Goal: Task Accomplishment & Management: Complete application form

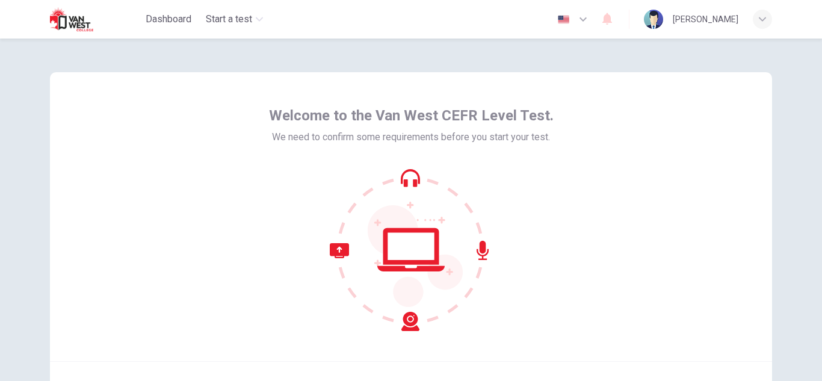
click at [536, 190] on div at bounding box center [411, 249] width 285 height 162
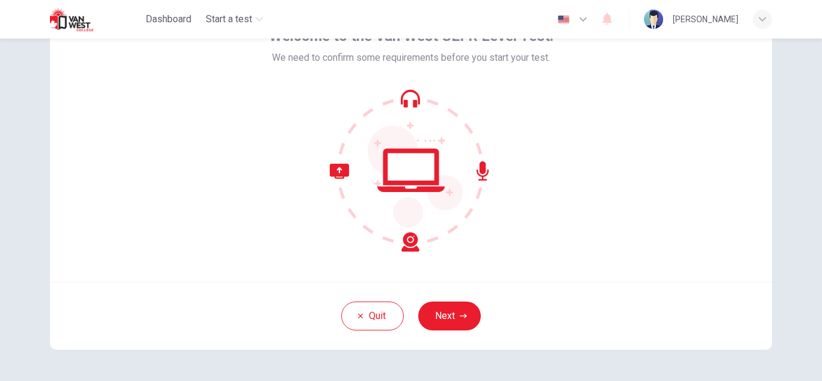
scroll to position [96, 0]
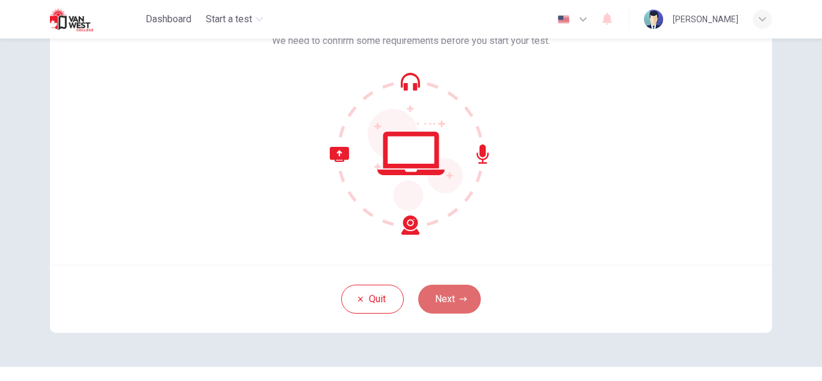
click at [460, 300] on icon "button" at bounding box center [463, 298] width 7 height 7
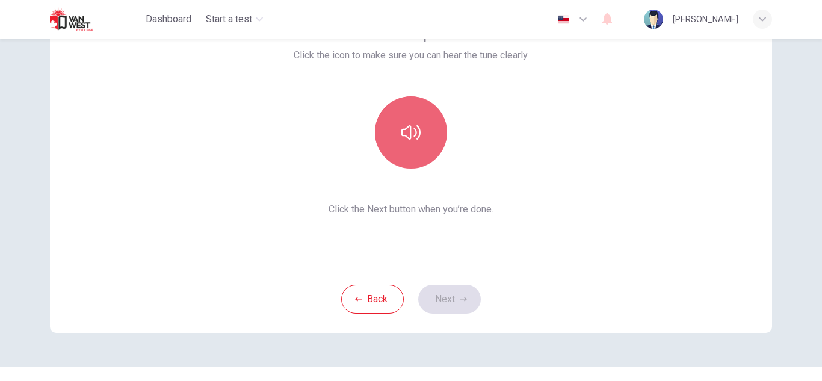
click at [413, 132] on icon "button" at bounding box center [410, 132] width 19 height 14
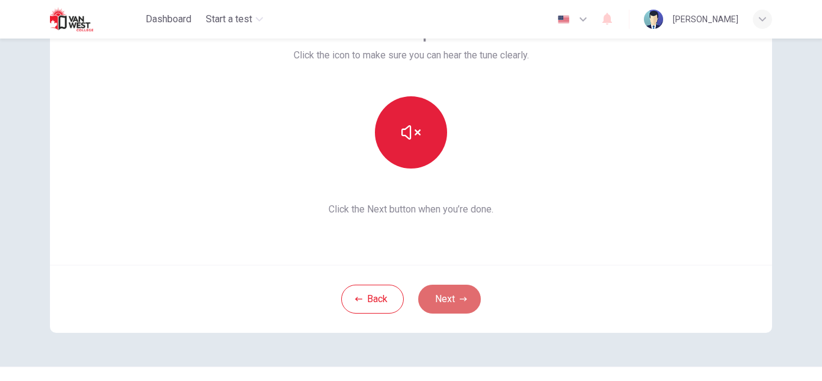
click at [450, 301] on button "Next" at bounding box center [449, 299] width 63 height 29
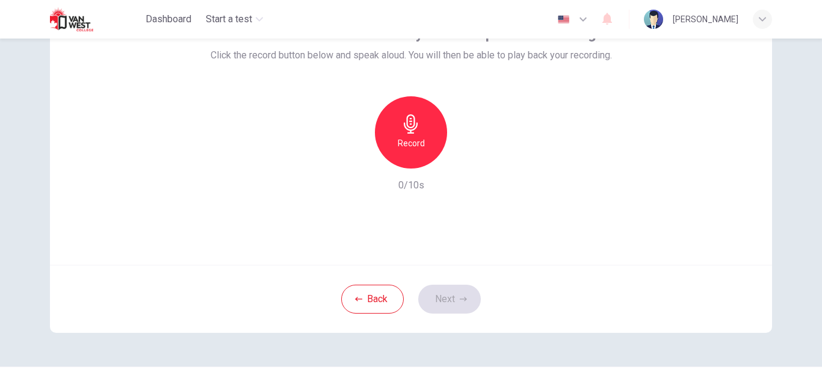
click at [406, 134] on div "Record" at bounding box center [411, 132] width 72 height 72
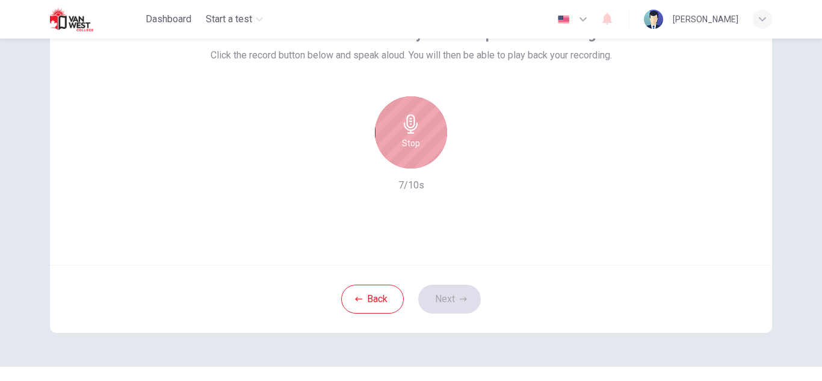
click at [406, 134] on div "Stop" at bounding box center [411, 132] width 72 height 72
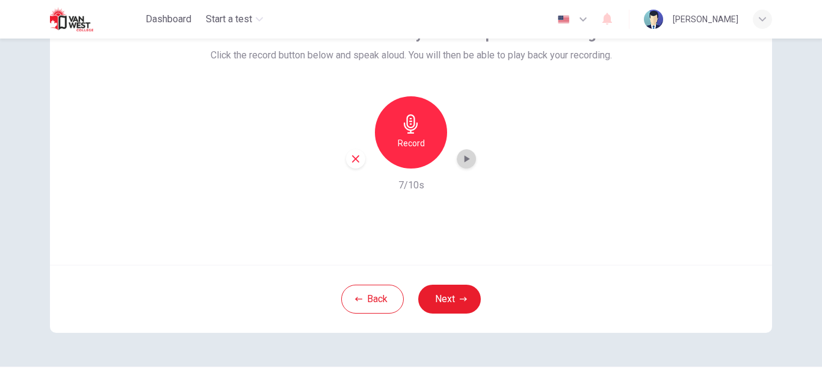
click at [460, 161] on icon "button" at bounding box center [466, 159] width 12 height 12
click at [450, 295] on button "Next" at bounding box center [449, 299] width 63 height 29
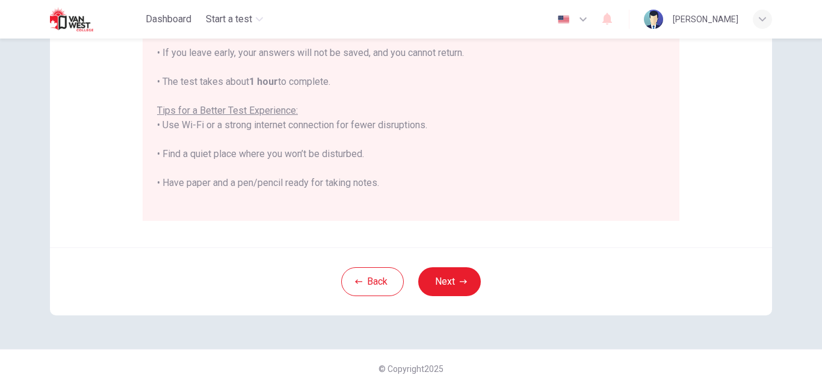
scroll to position [288, 0]
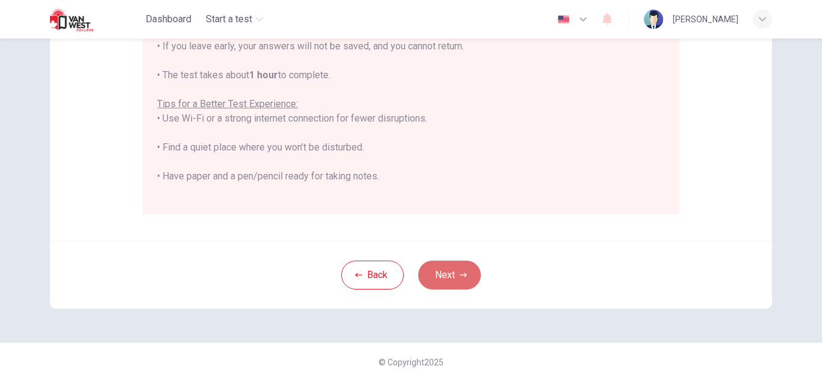
click at [460, 273] on icon "button" at bounding box center [463, 274] width 7 height 7
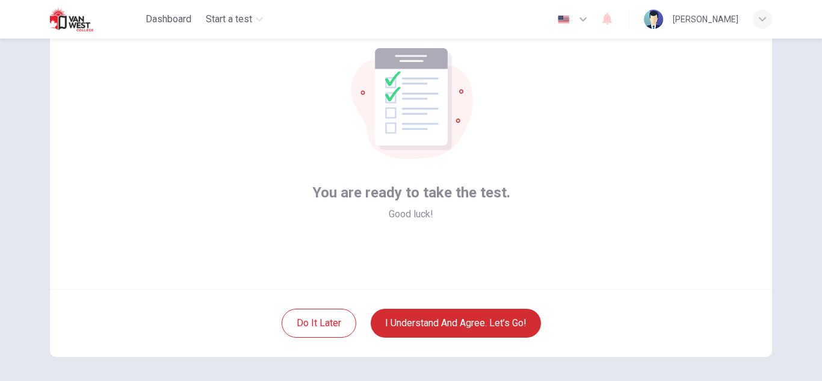
scroll to position [48, 0]
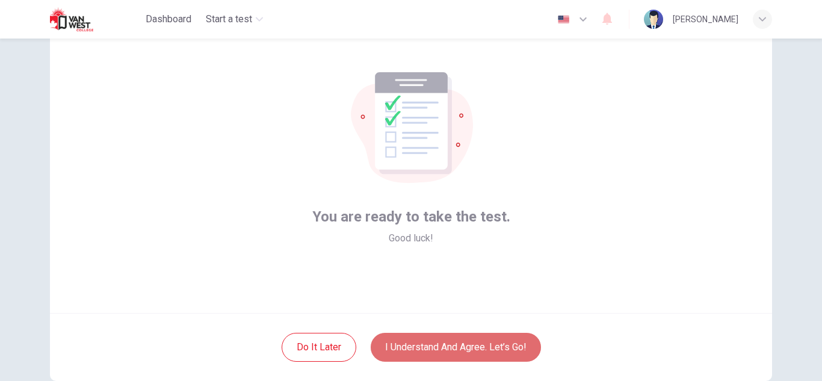
click at [468, 351] on button "I understand and agree. Let’s go!" at bounding box center [456, 347] width 170 height 29
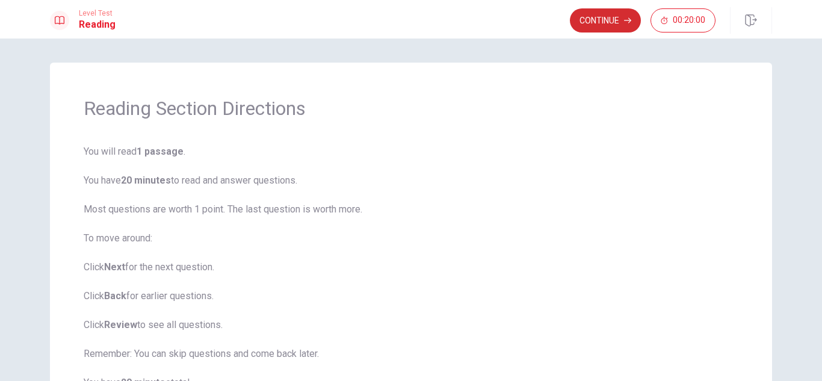
click at [606, 18] on button "Continue" at bounding box center [605, 20] width 71 height 24
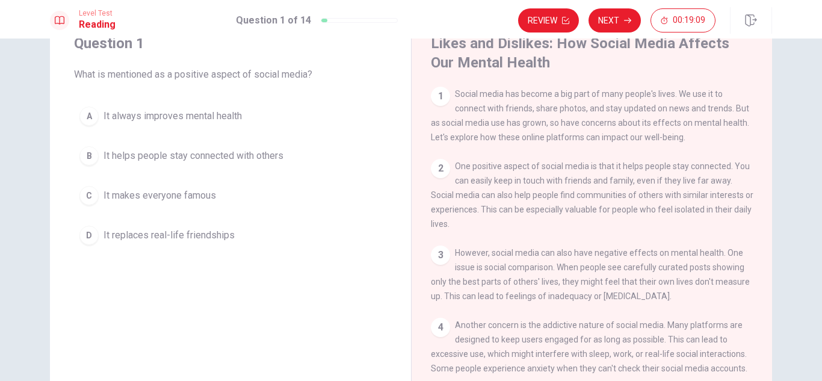
scroll to position [37, 0]
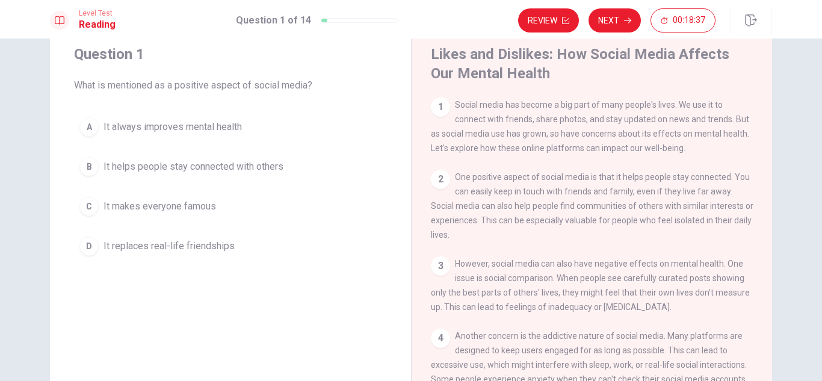
click at [79, 162] on div "B" at bounding box center [88, 166] width 19 height 19
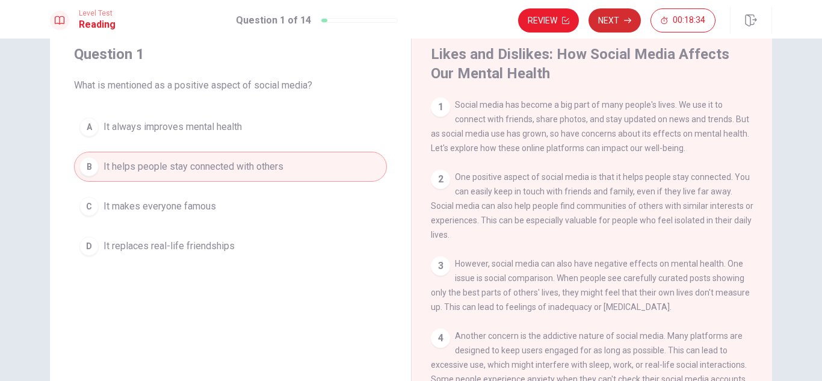
click at [625, 19] on icon "button" at bounding box center [627, 20] width 7 height 7
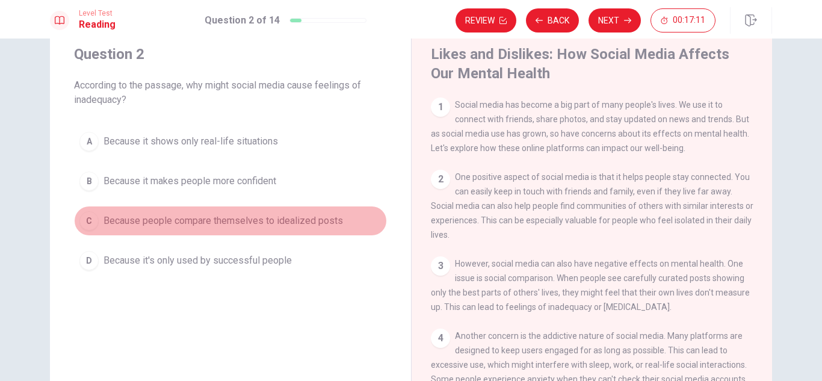
click at [88, 220] on div "C" at bounding box center [88, 220] width 19 height 19
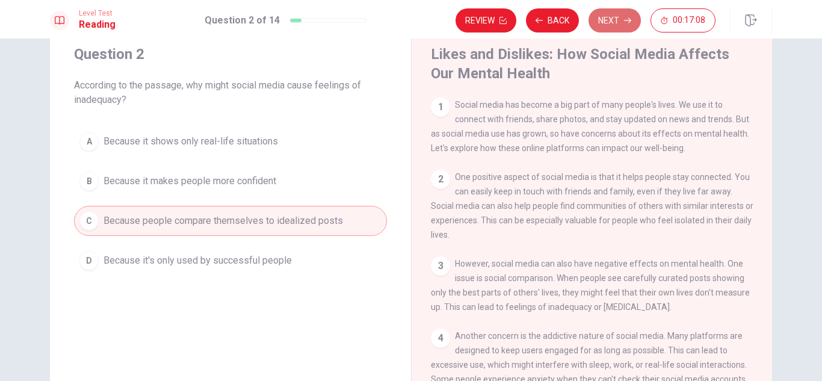
click at [624, 22] on icon "button" at bounding box center [627, 20] width 7 height 7
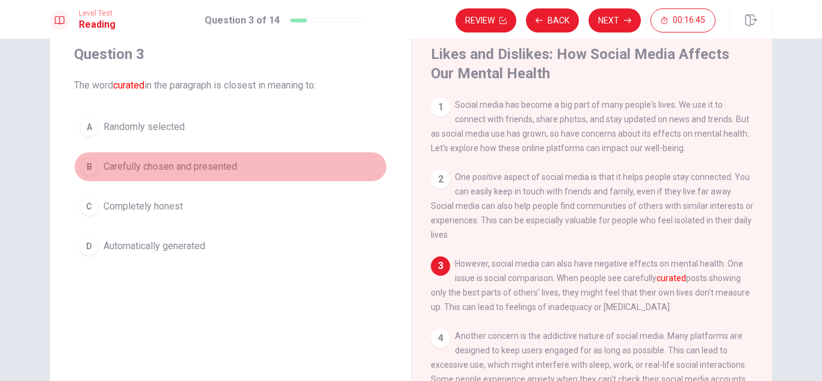
click at [137, 173] on span "Carefully chosen and presented" at bounding box center [171, 166] width 134 height 14
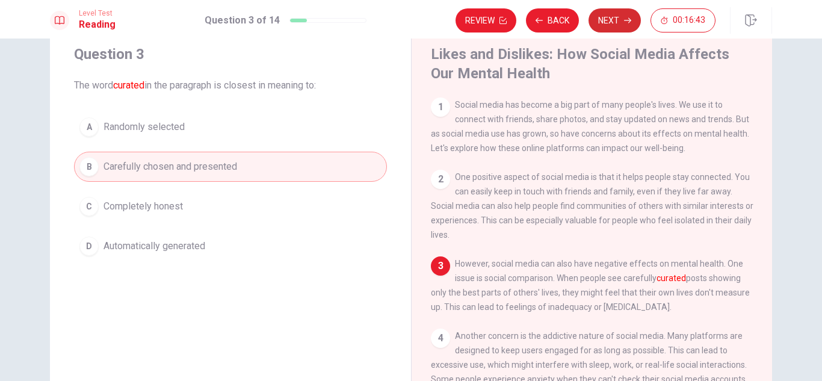
click at [613, 25] on button "Next" at bounding box center [615, 20] width 52 height 24
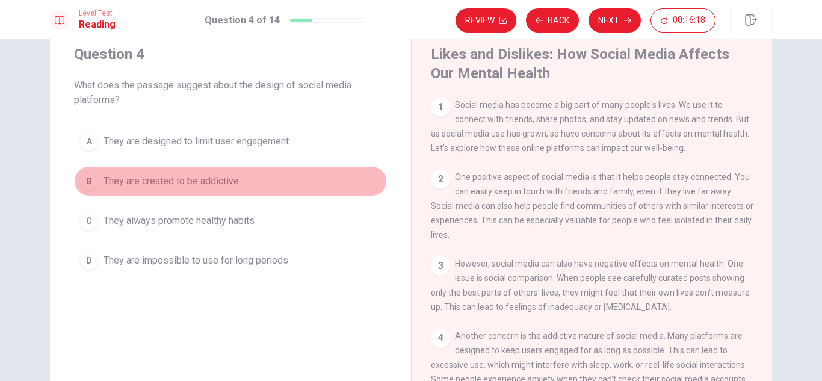
click at [88, 182] on div "B" at bounding box center [88, 181] width 19 height 19
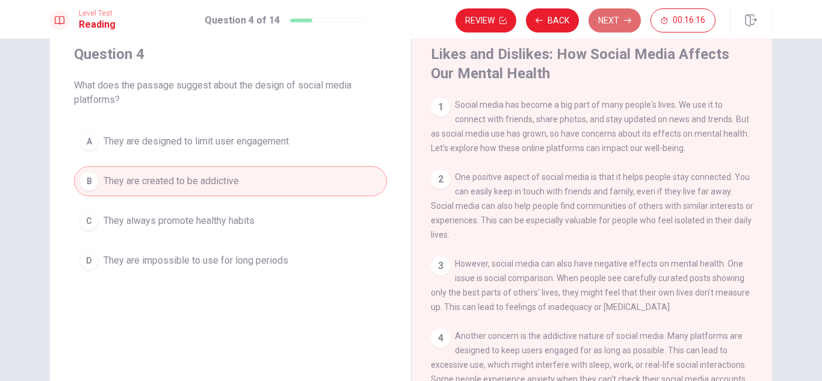
click at [614, 16] on button "Next" at bounding box center [615, 20] width 52 height 24
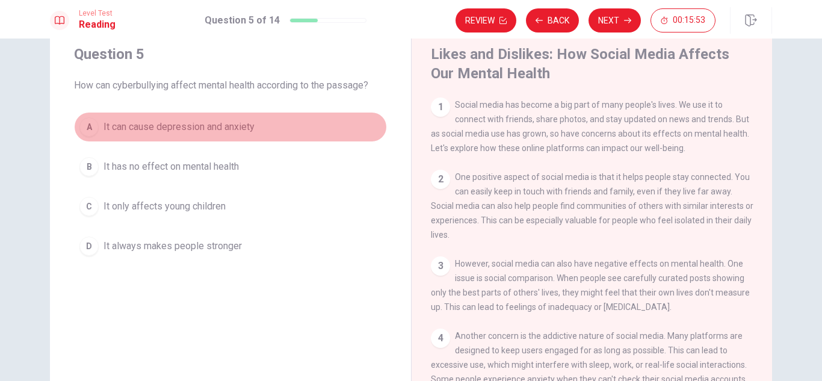
click at [84, 126] on div "A" at bounding box center [88, 126] width 19 height 19
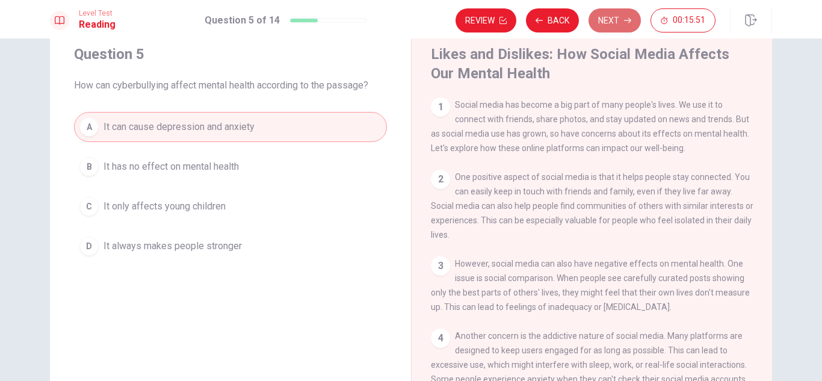
click at [615, 22] on button "Next" at bounding box center [615, 20] width 52 height 24
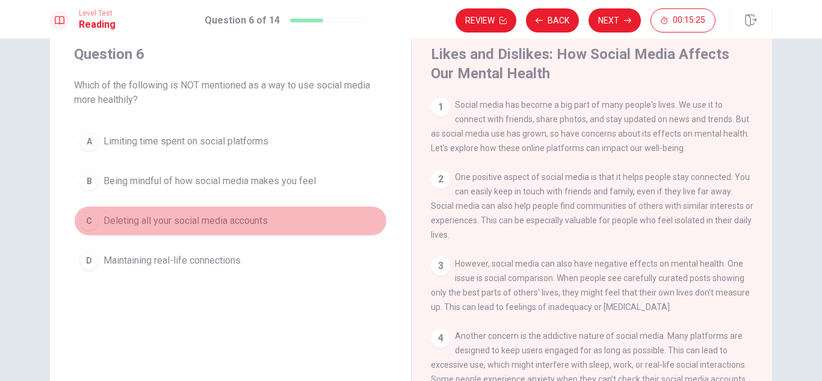
click at [86, 225] on div "C" at bounding box center [88, 220] width 19 height 19
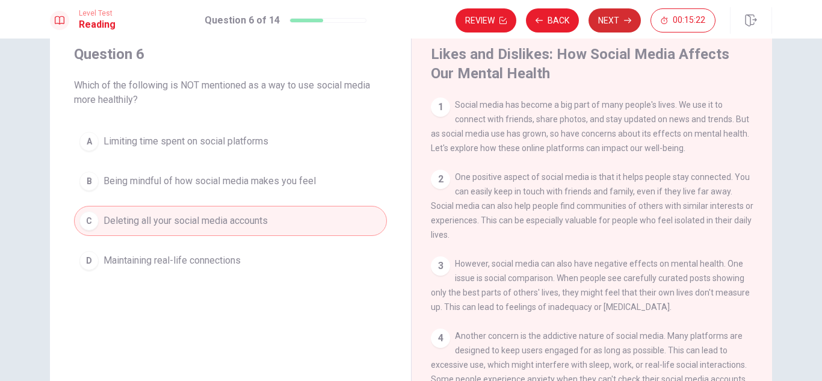
click at [610, 22] on button "Next" at bounding box center [615, 20] width 52 height 24
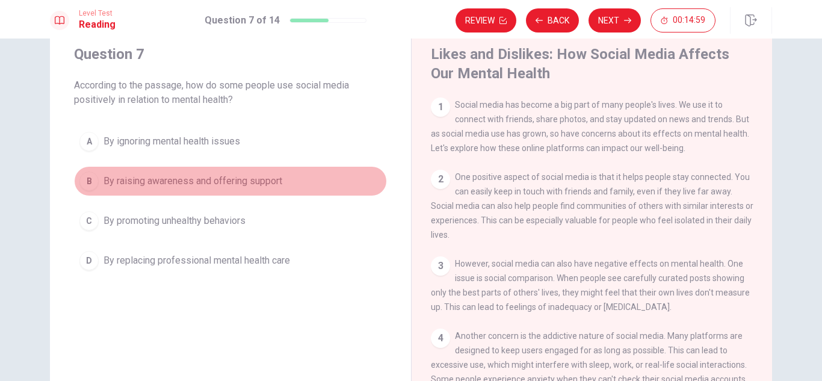
click at [90, 177] on div "B" at bounding box center [88, 181] width 19 height 19
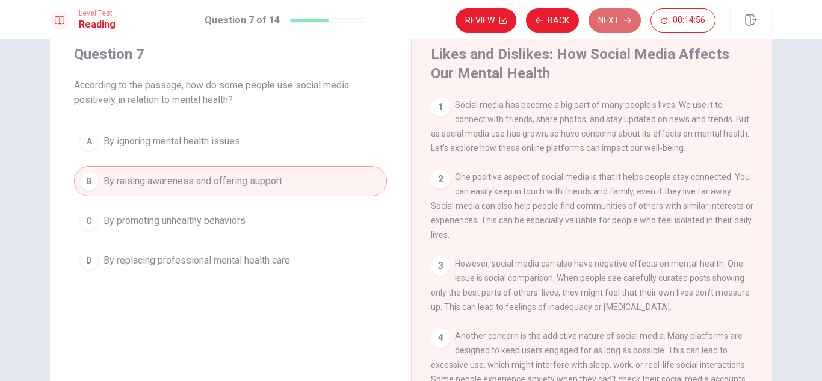
click at [613, 19] on button "Next" at bounding box center [615, 20] width 52 height 24
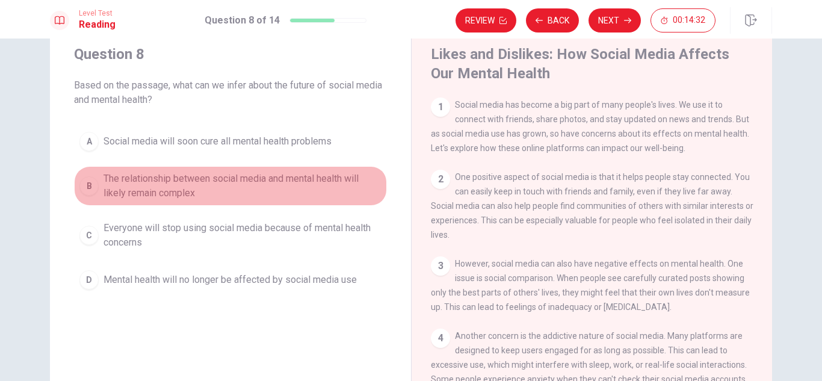
click at [82, 187] on div "B" at bounding box center [88, 185] width 19 height 19
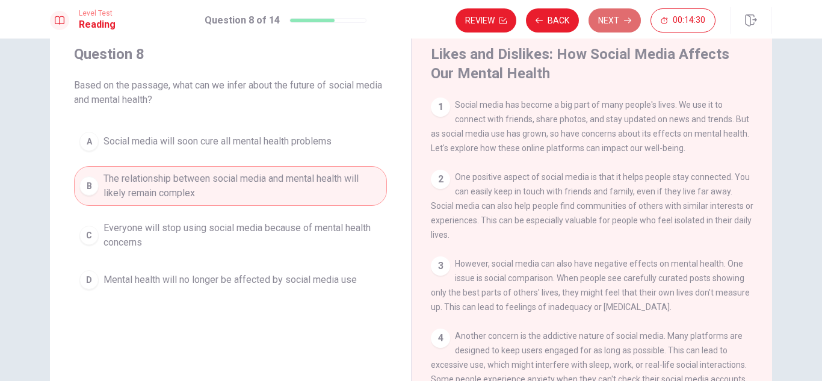
click at [619, 23] on button "Next" at bounding box center [615, 20] width 52 height 24
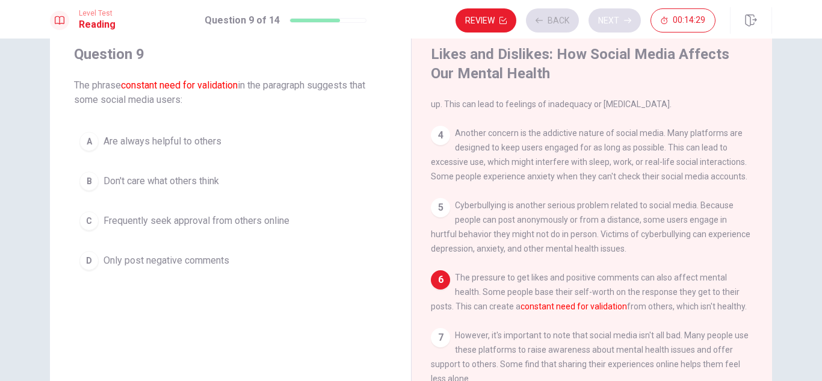
scroll to position [208, 0]
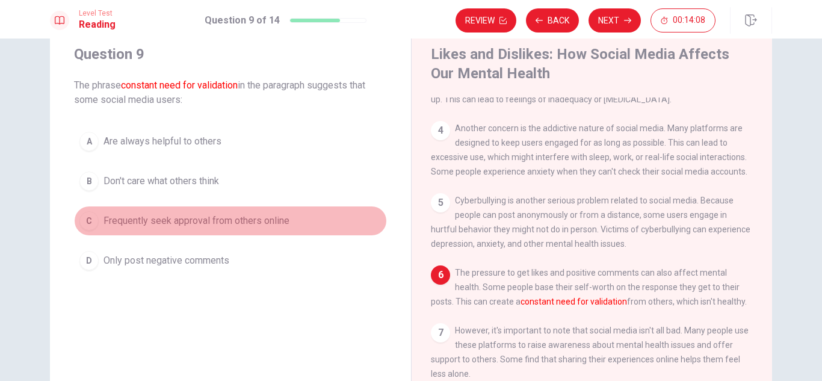
click at [87, 226] on div "C" at bounding box center [88, 220] width 19 height 19
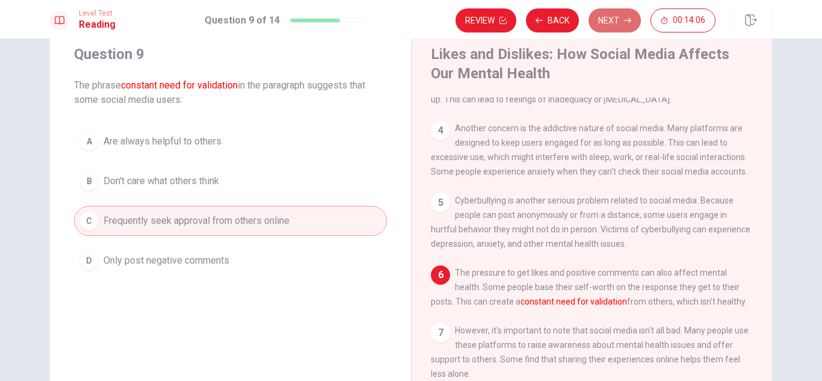
click at [619, 13] on button "Next" at bounding box center [615, 20] width 52 height 24
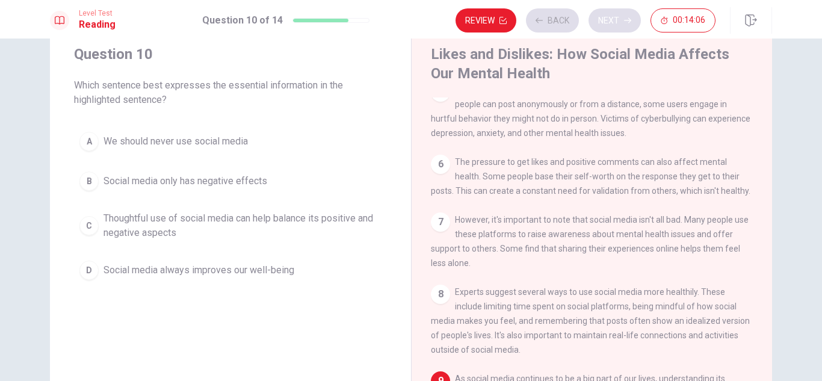
scroll to position [341, 0]
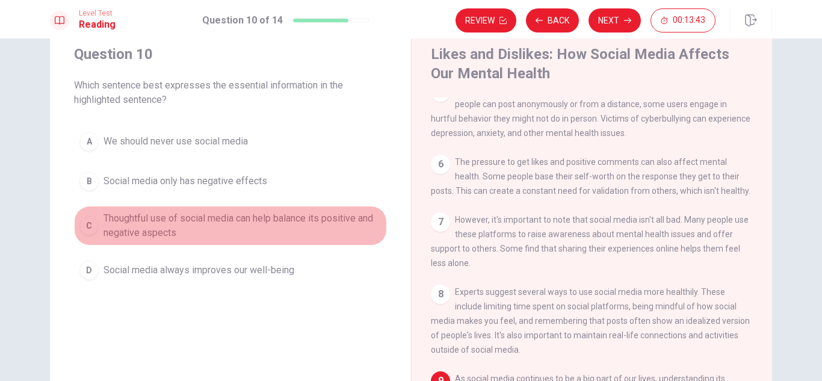
click at [95, 230] on button "C Thoughtful use of social media can help balance its positive and negative asp…" at bounding box center [230, 226] width 313 height 40
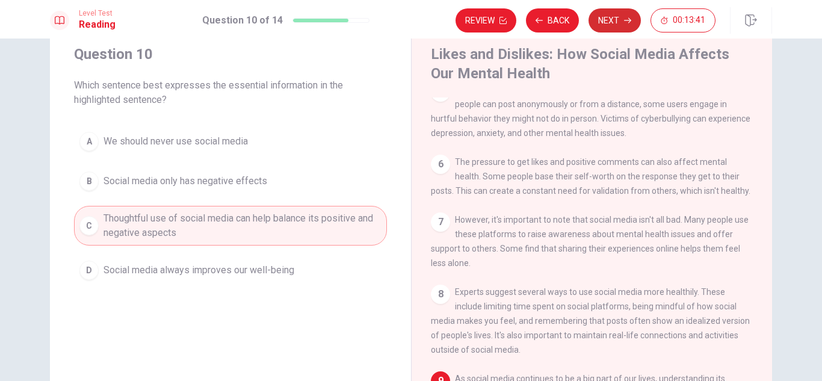
click at [615, 13] on button "Next" at bounding box center [615, 20] width 52 height 24
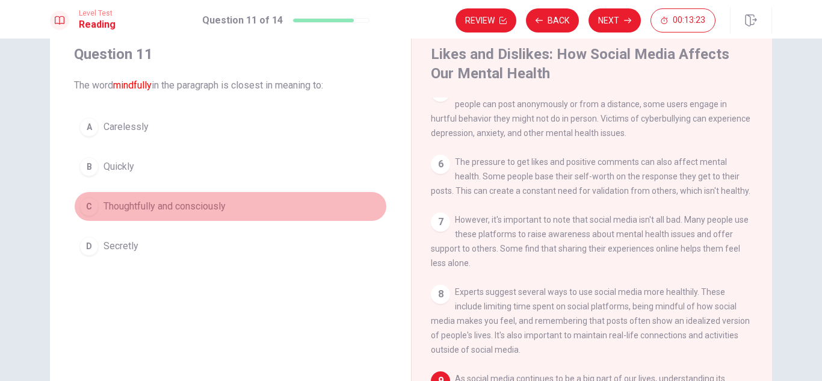
click at [90, 207] on div "C" at bounding box center [88, 206] width 19 height 19
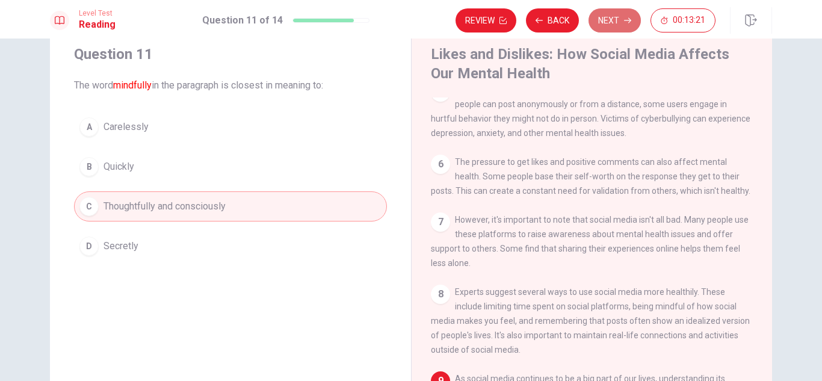
click at [622, 20] on button "Next" at bounding box center [615, 20] width 52 height 24
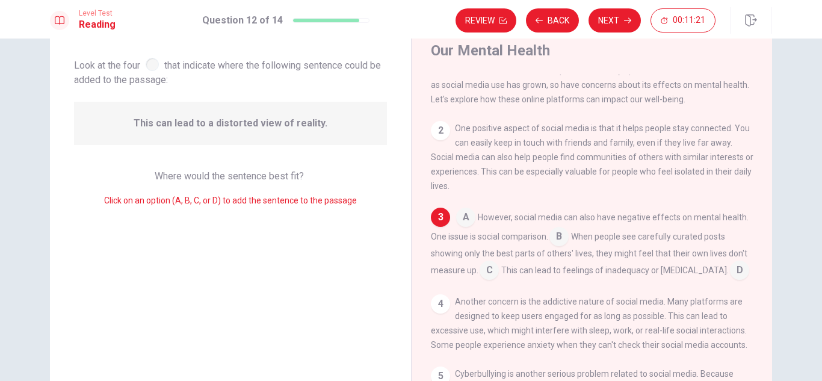
scroll to position [37, 0]
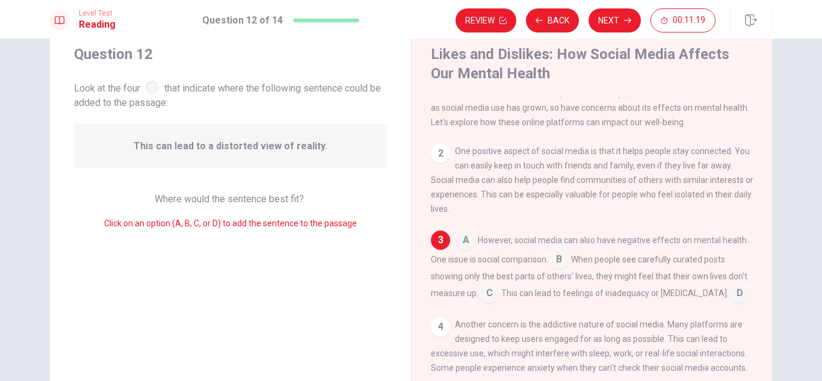
click at [565, 266] on input at bounding box center [558, 260] width 19 height 19
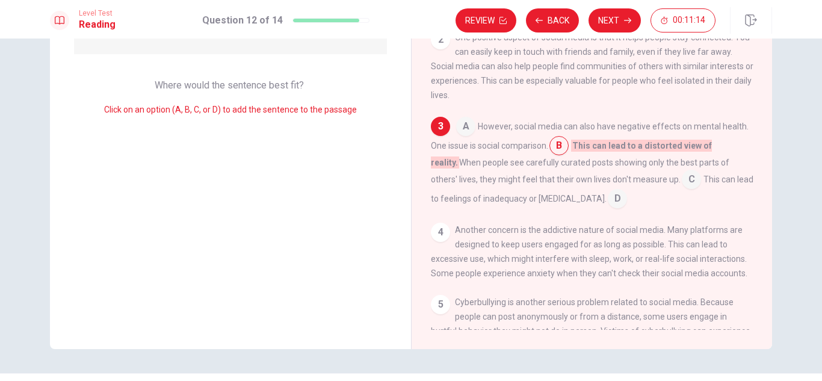
scroll to position [158, 0]
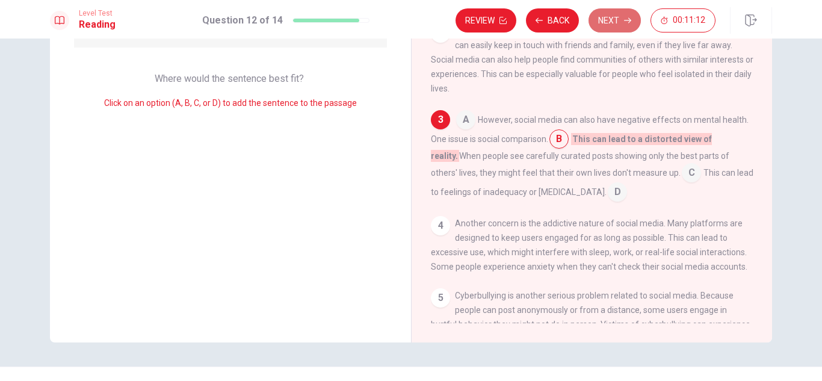
click at [605, 17] on button "Next" at bounding box center [615, 20] width 52 height 24
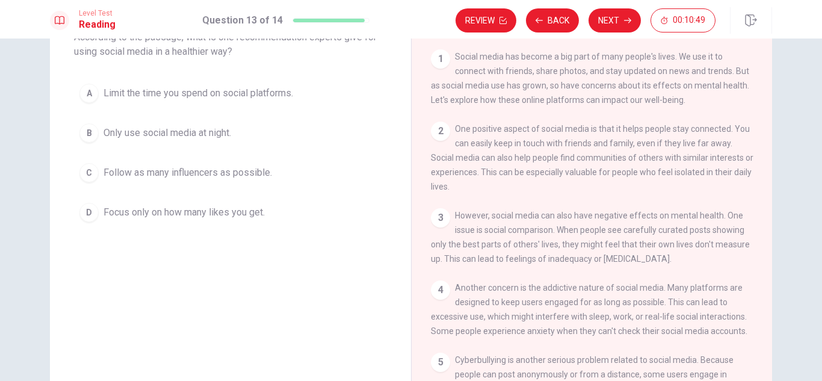
scroll to position [61, 0]
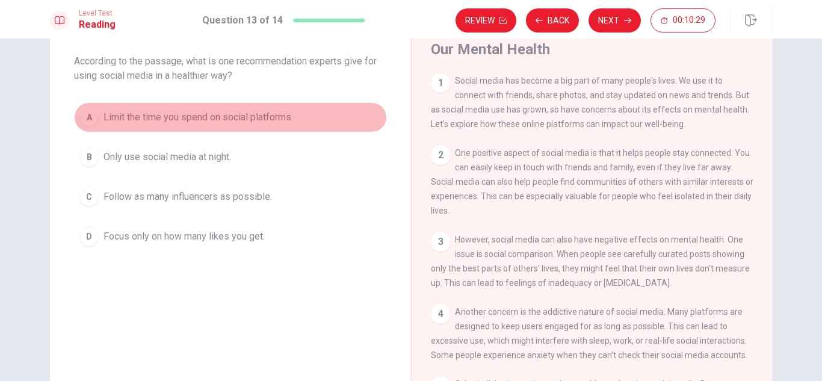
click at [83, 108] on div "A" at bounding box center [88, 117] width 19 height 19
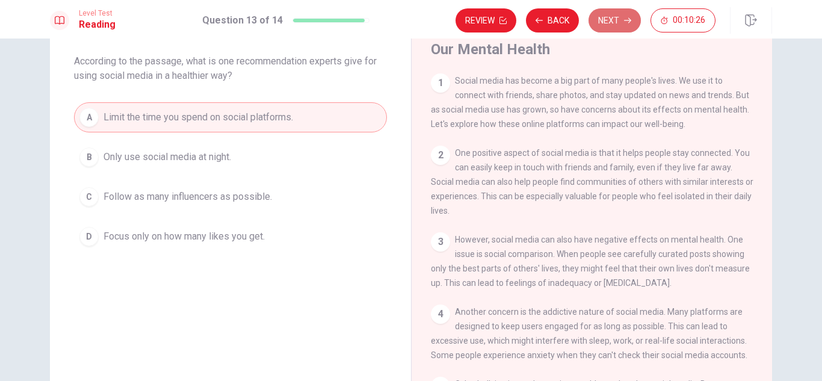
click at [625, 17] on icon "button" at bounding box center [627, 20] width 7 height 7
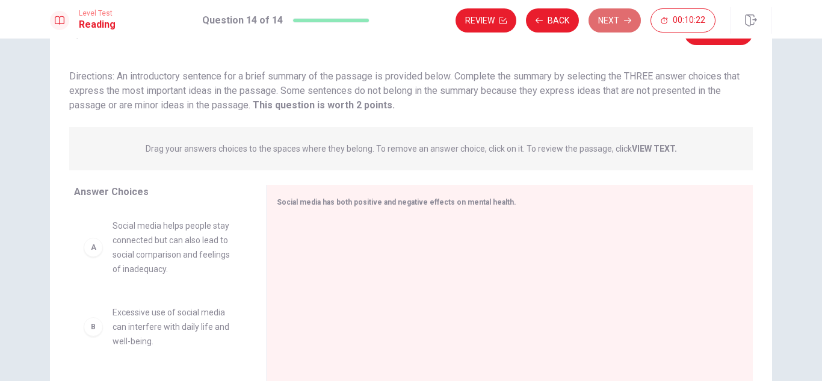
click at [625, 17] on icon "button" at bounding box center [627, 20] width 7 height 7
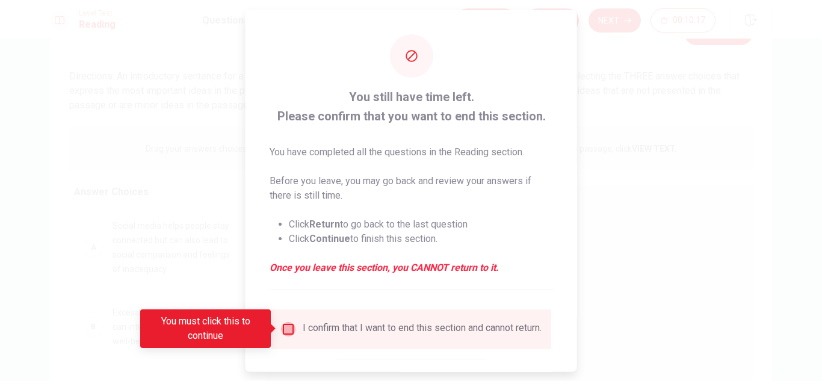
click at [286, 323] on input "You must click this to continue" at bounding box center [288, 328] width 14 height 14
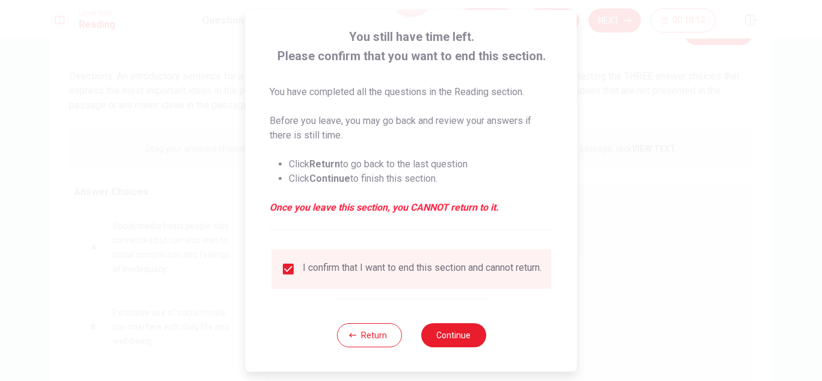
scroll to position [68, 0]
click at [469, 334] on button "Continue" at bounding box center [453, 335] width 65 height 24
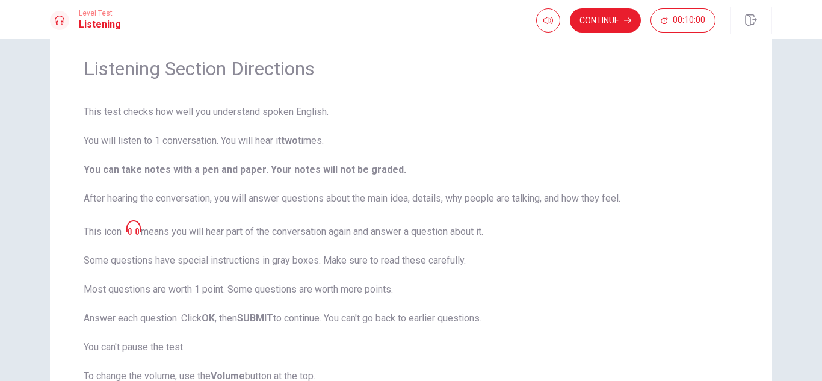
scroll to position [28, 0]
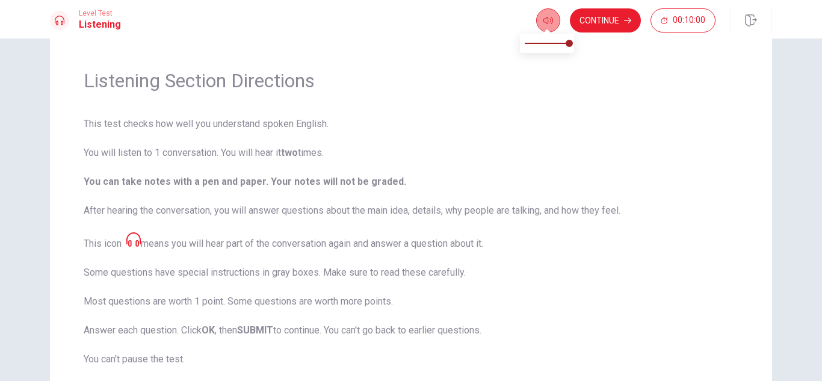
click at [543, 18] on icon "button" at bounding box center [548, 21] width 10 height 10
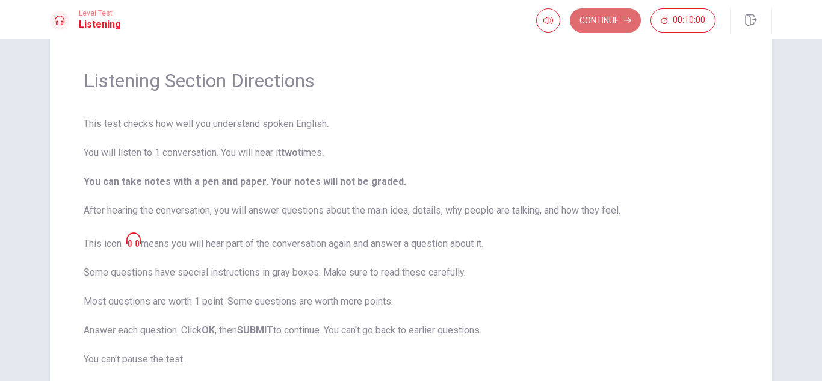
click at [601, 26] on button "Continue" at bounding box center [605, 20] width 71 height 24
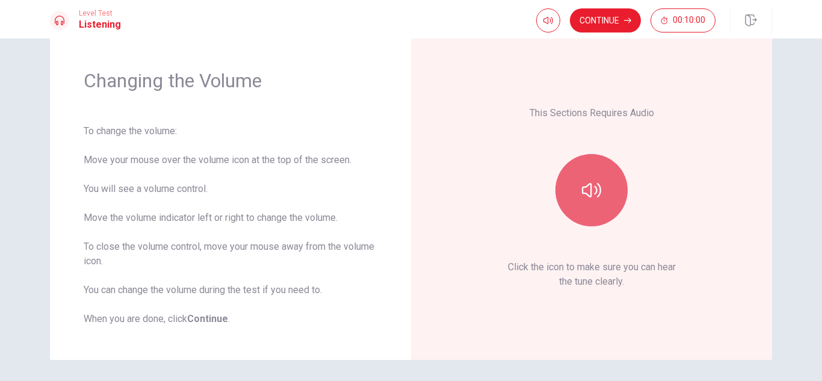
click at [583, 178] on button "button" at bounding box center [591, 190] width 72 height 72
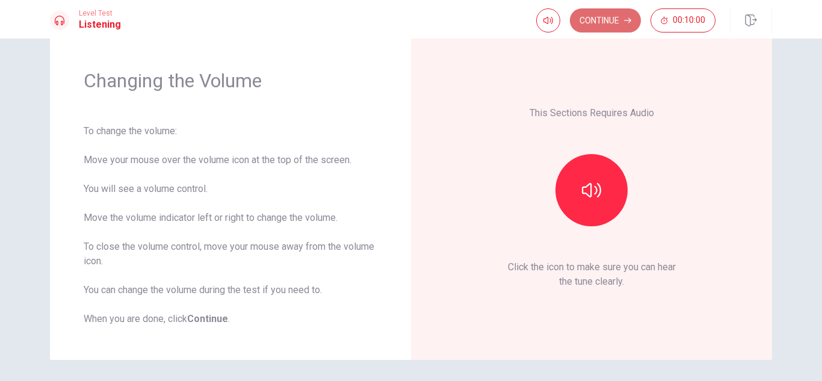
click at [614, 14] on button "Continue" at bounding box center [605, 20] width 71 height 24
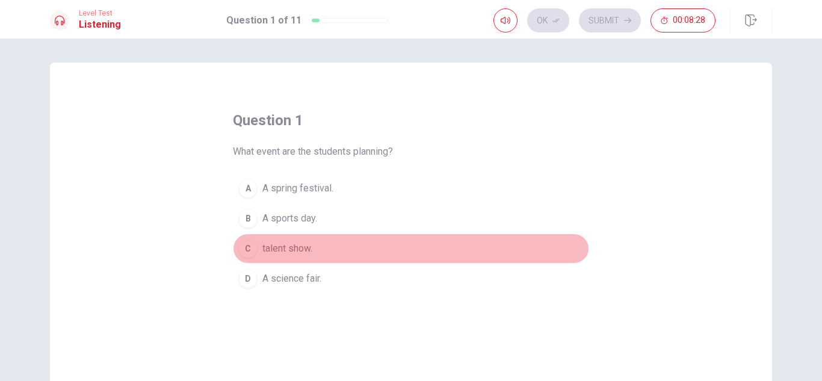
click at [246, 250] on div "C" at bounding box center [247, 248] width 19 height 19
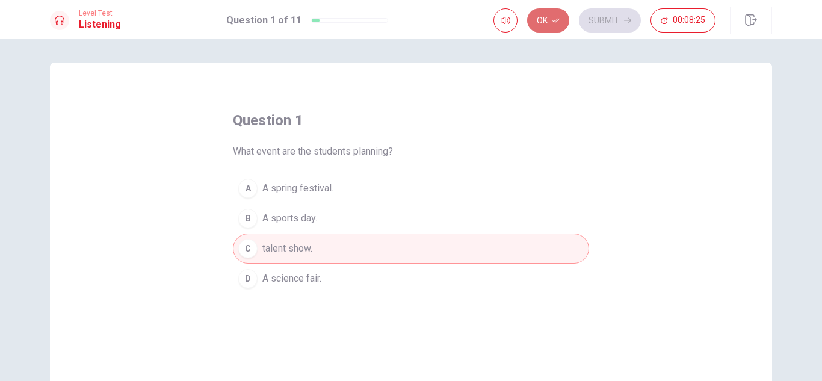
click at [555, 13] on button "Ok" at bounding box center [548, 20] width 42 height 24
click at [614, 23] on button "Submit" at bounding box center [610, 20] width 62 height 24
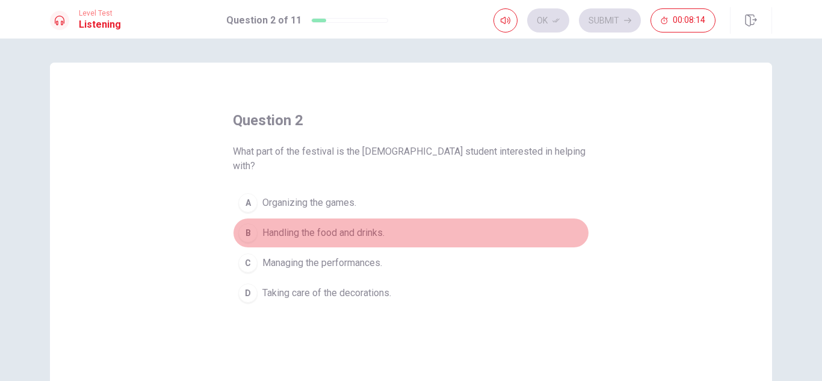
click at [299, 226] on span "Handling the food and drinks." at bounding box center [323, 233] width 122 height 14
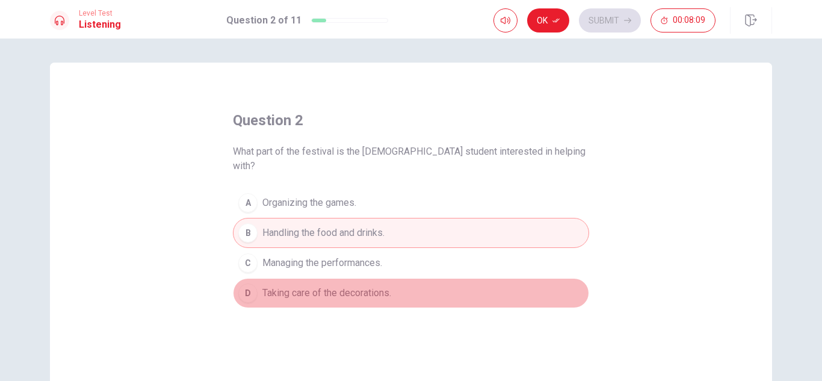
click at [307, 286] on span "Taking care of the decorations." at bounding box center [326, 293] width 129 height 14
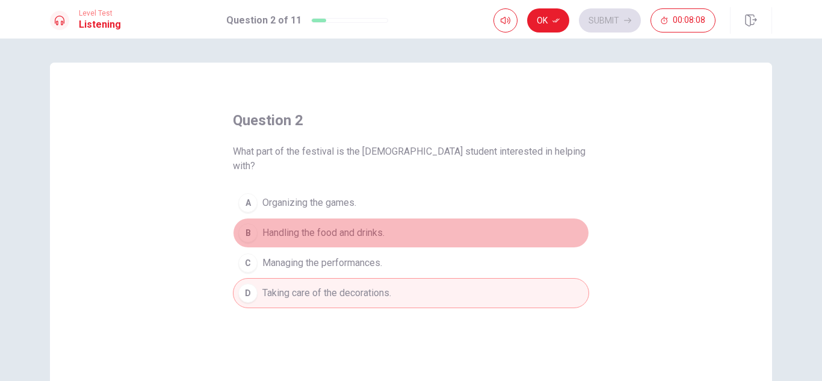
click at [307, 226] on span "Handling the food and drinks." at bounding box center [323, 233] width 122 height 14
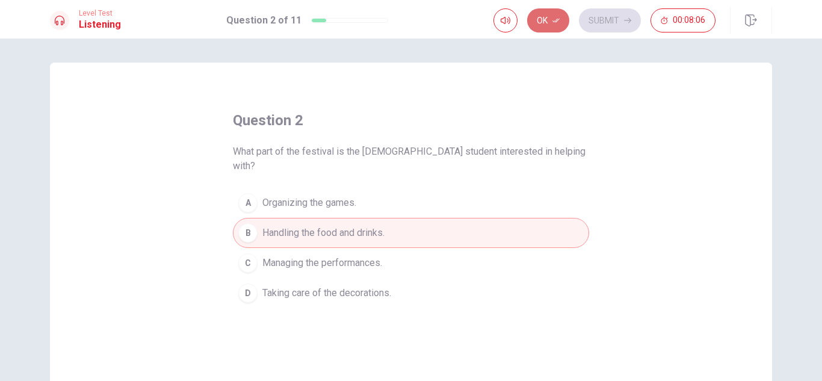
click at [540, 24] on button "Ok" at bounding box center [548, 20] width 42 height 24
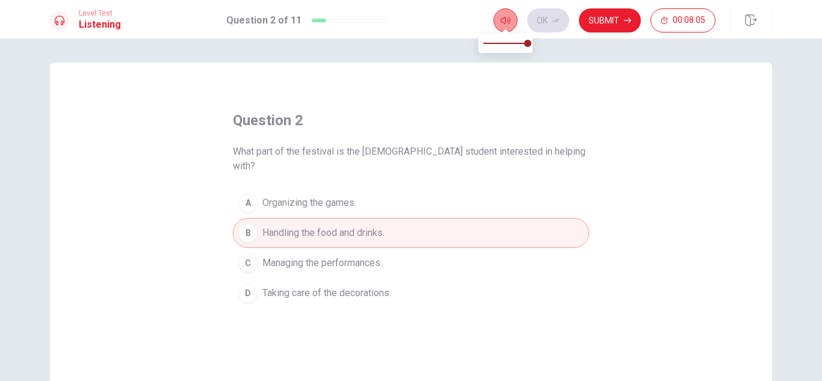
click at [508, 20] on icon "button" at bounding box center [506, 20] width 10 height 7
drag, startPoint x: 569, startPoint y: 16, endPoint x: 415, endPoint y: 51, distance: 158.5
click at [415, 51] on div "Level Test Listening Question 2 of 11 Ok Submit 00:07:57 Question 2 of 11 00:07…" at bounding box center [411, 190] width 822 height 381
click at [598, 20] on button "Submit" at bounding box center [610, 20] width 62 height 24
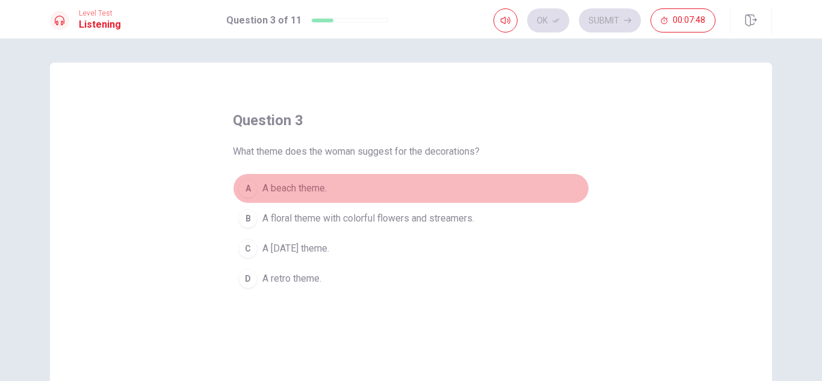
click at [289, 188] on span "A beach theme." at bounding box center [294, 188] width 64 height 14
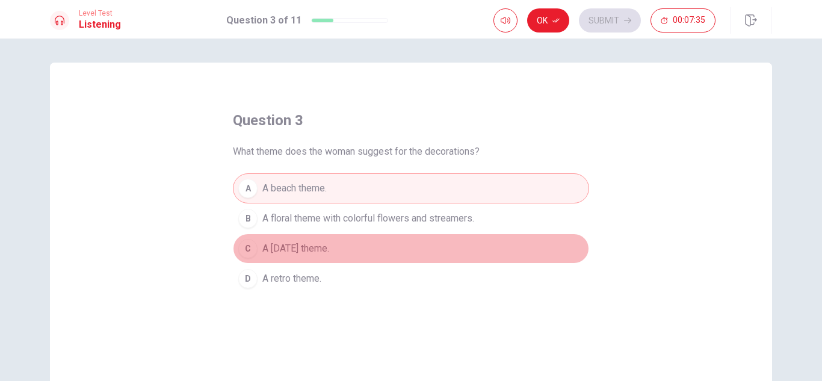
click at [324, 245] on span "A [DATE] theme." at bounding box center [295, 248] width 67 height 14
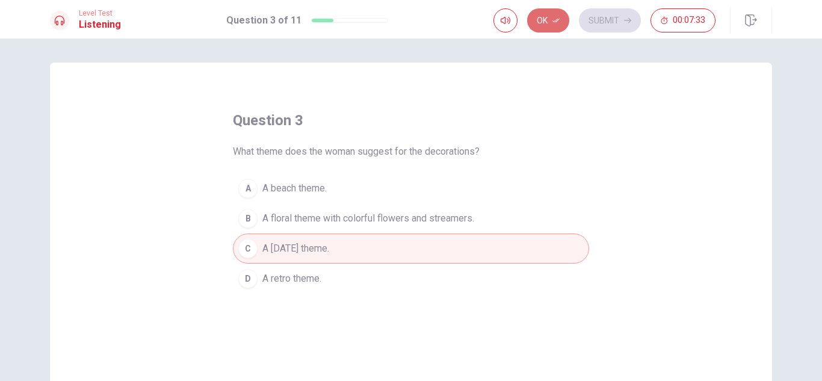
click at [551, 20] on button "Ok" at bounding box center [548, 20] width 42 height 24
click at [626, 14] on button "Submit" at bounding box center [610, 20] width 62 height 24
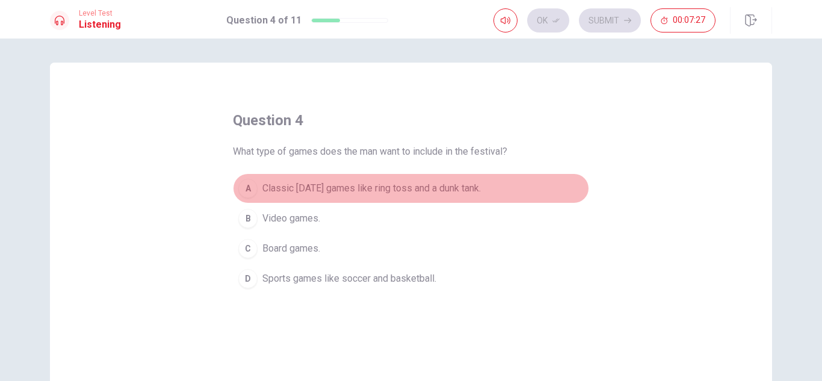
click at [418, 191] on span "Classic [DATE] games like ring toss and a dunk tank." at bounding box center [371, 188] width 218 height 14
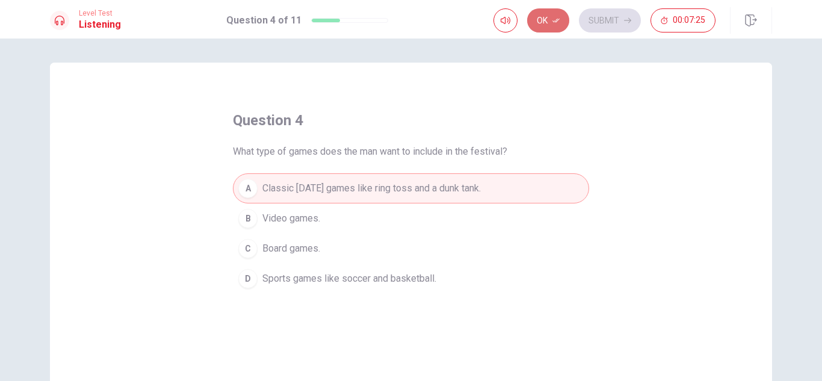
click at [547, 22] on button "Ok" at bounding box center [548, 20] width 42 height 24
click at [607, 13] on button "Submit" at bounding box center [610, 20] width 62 height 24
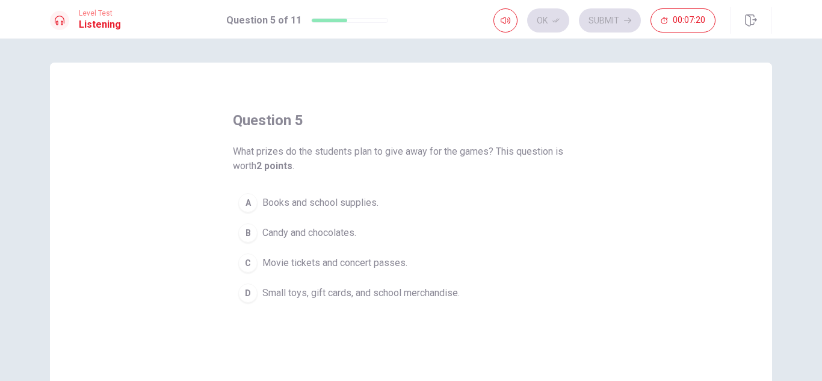
click at [296, 266] on span "Movie tickets and concert passes." at bounding box center [334, 263] width 145 height 14
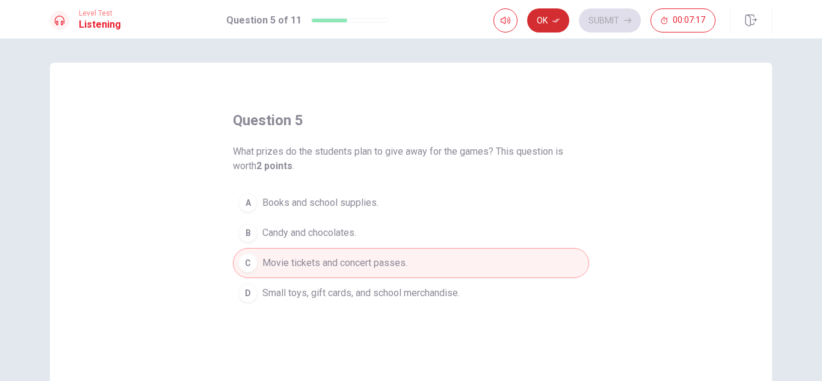
click at [541, 20] on button "Ok" at bounding box center [548, 20] width 42 height 24
click at [610, 25] on button "Submit" at bounding box center [610, 20] width 62 height 24
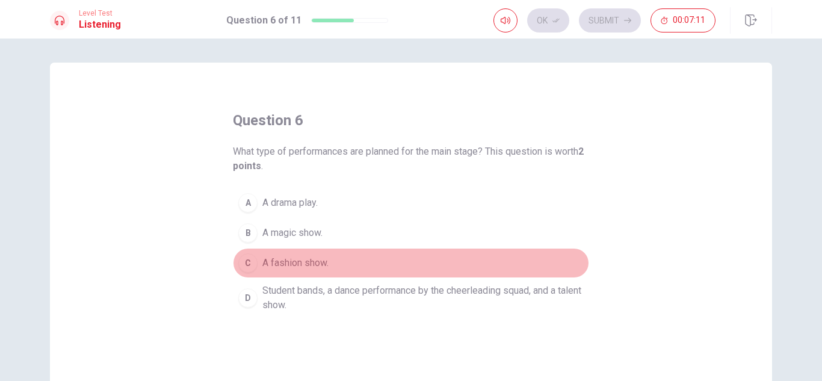
click at [279, 260] on span "A fashion show." at bounding box center [295, 263] width 66 height 14
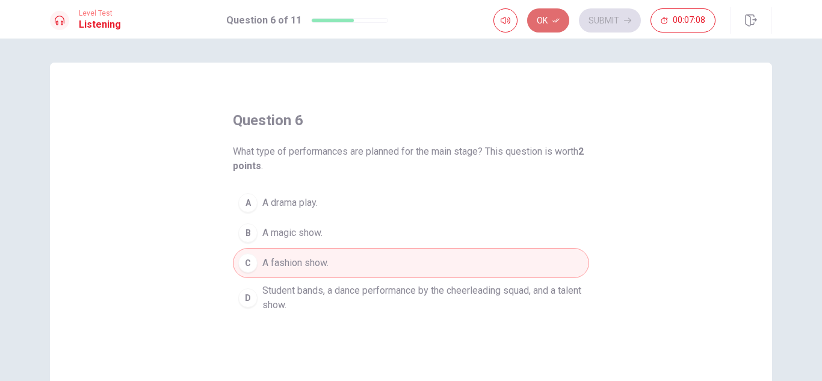
click at [555, 10] on button "Ok" at bounding box center [548, 20] width 42 height 24
click at [602, 20] on button "Submit" at bounding box center [610, 20] width 62 height 24
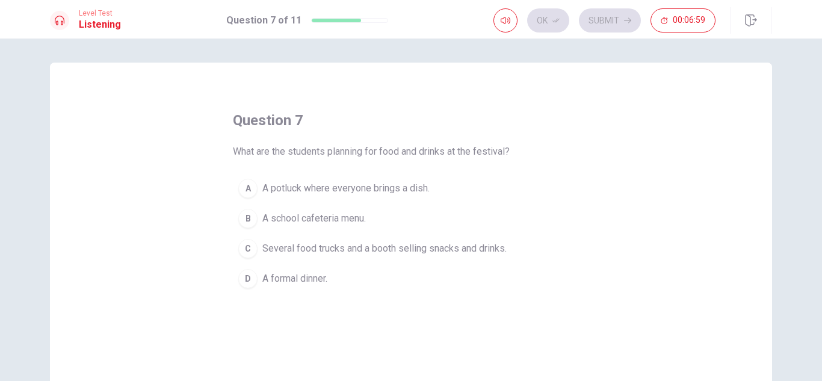
click at [285, 191] on span "A potluck where everyone brings a dish." at bounding box center [345, 188] width 167 height 14
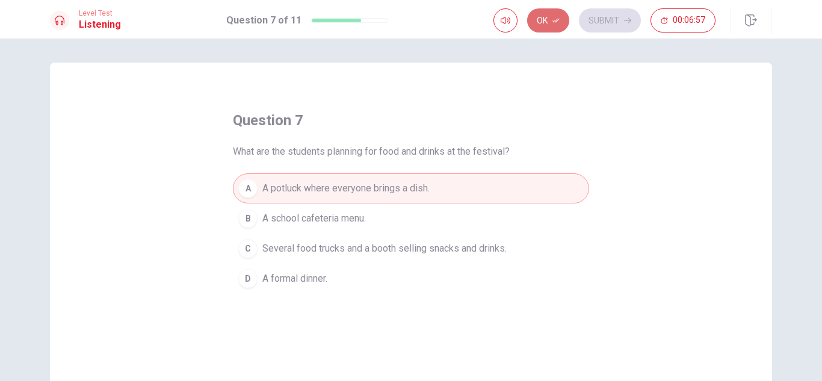
click at [559, 16] on button "Ok" at bounding box center [548, 20] width 42 height 24
click at [611, 18] on button "Submit" at bounding box center [610, 20] width 62 height 24
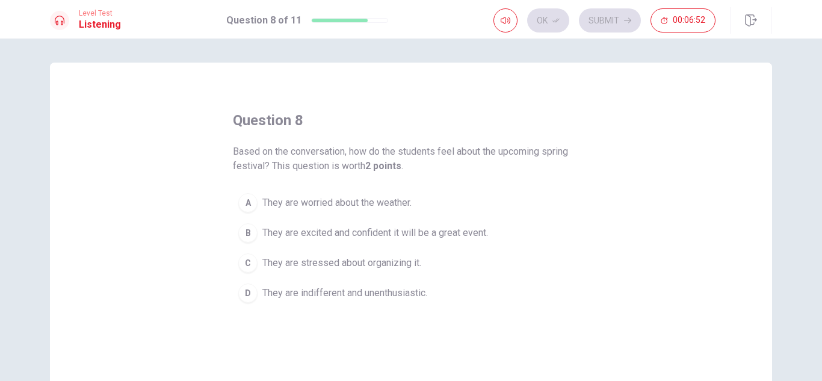
click at [433, 218] on button "B They are excited and confident it will be a great event." at bounding box center [411, 233] width 356 height 30
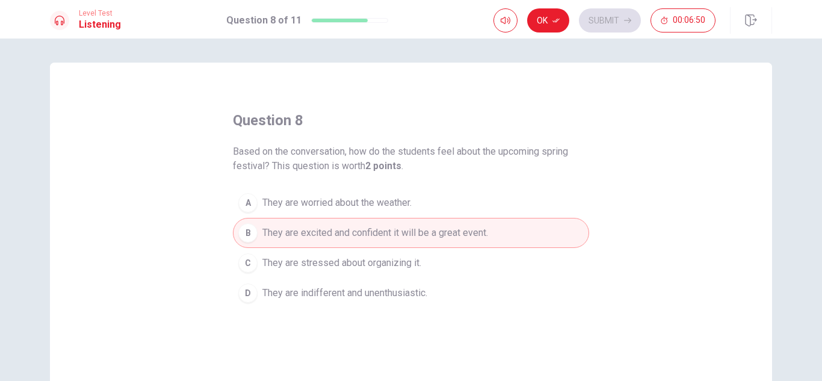
click at [549, 165] on span "Based on the conversation, how do the students feel about the upcoming spring f…" at bounding box center [411, 158] width 356 height 29
click at [551, 20] on button "Ok" at bounding box center [548, 20] width 42 height 24
click at [602, 16] on button "Submit" at bounding box center [610, 20] width 62 height 24
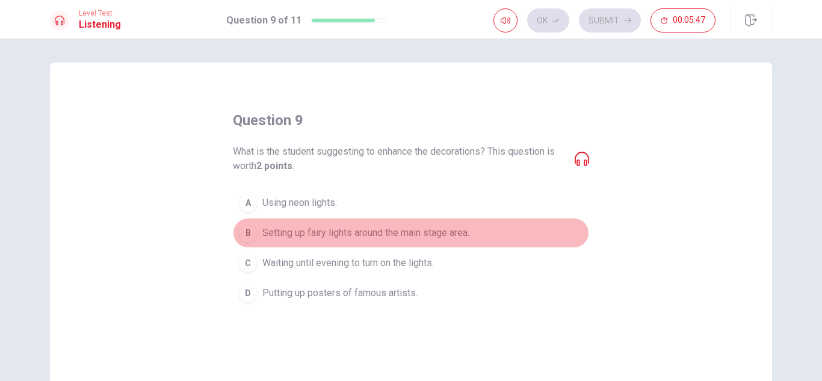
click at [245, 233] on div "B" at bounding box center [247, 232] width 19 height 19
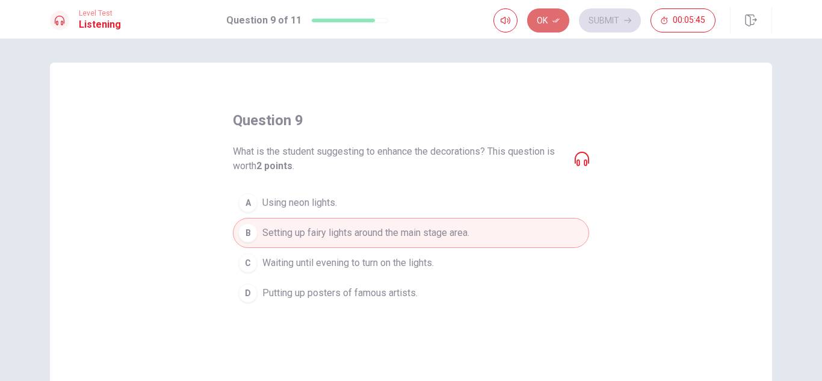
click at [558, 23] on icon "button" at bounding box center [555, 20] width 7 height 7
click at [619, 25] on button "Submit" at bounding box center [610, 20] width 62 height 24
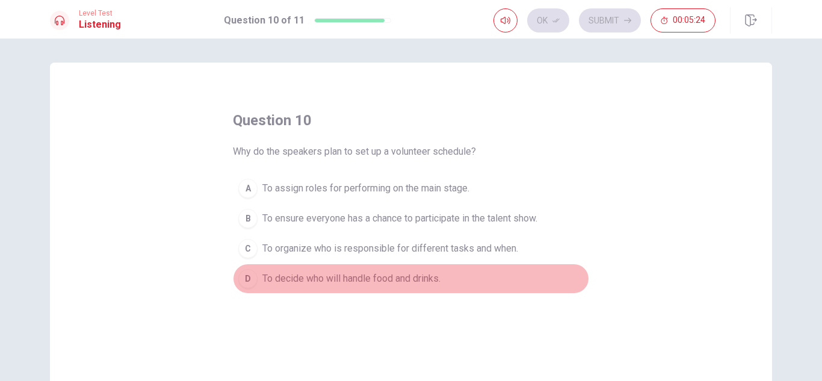
click at [247, 281] on div "D" at bounding box center [247, 278] width 19 height 19
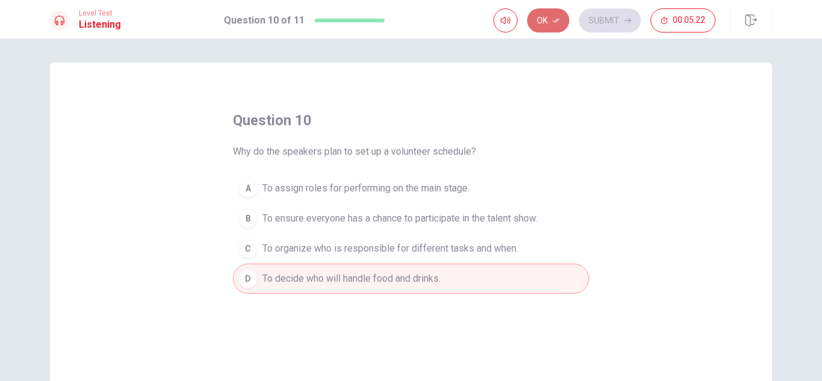
click at [557, 16] on button "Ok" at bounding box center [548, 20] width 42 height 24
click at [604, 16] on button "Submit" at bounding box center [610, 20] width 62 height 24
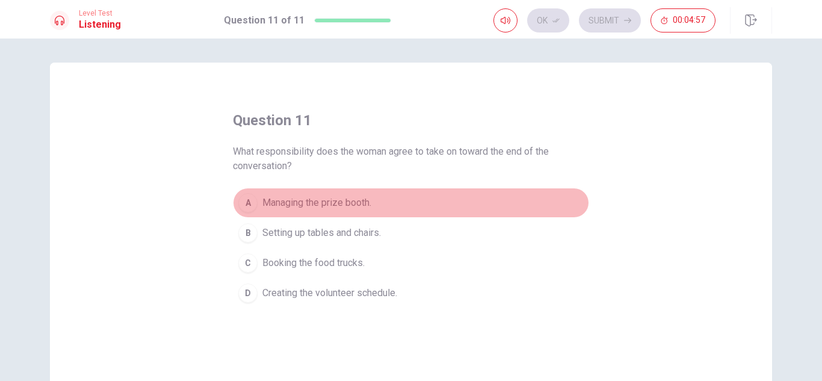
click at [255, 204] on button "A Managing the prize booth." at bounding box center [411, 203] width 356 height 30
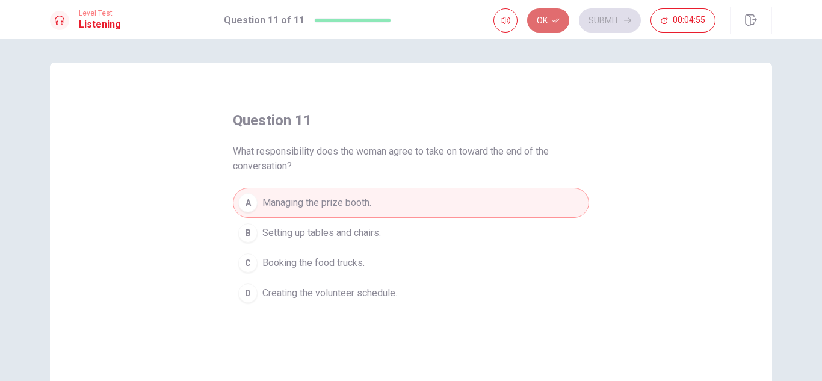
click at [560, 20] on icon "button" at bounding box center [555, 20] width 7 height 7
click at [604, 19] on button "Submit" at bounding box center [610, 20] width 62 height 24
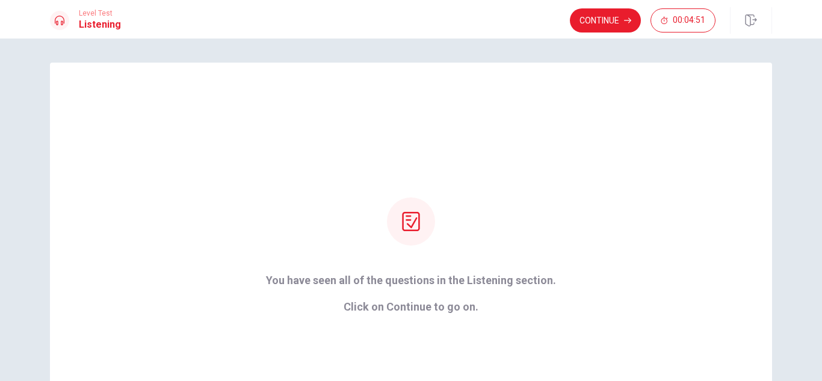
click at [604, 19] on button "Continue" at bounding box center [605, 20] width 71 height 24
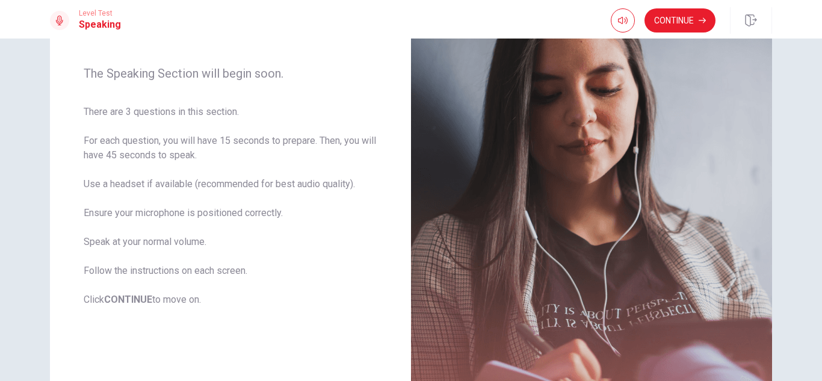
scroll to position [120, 0]
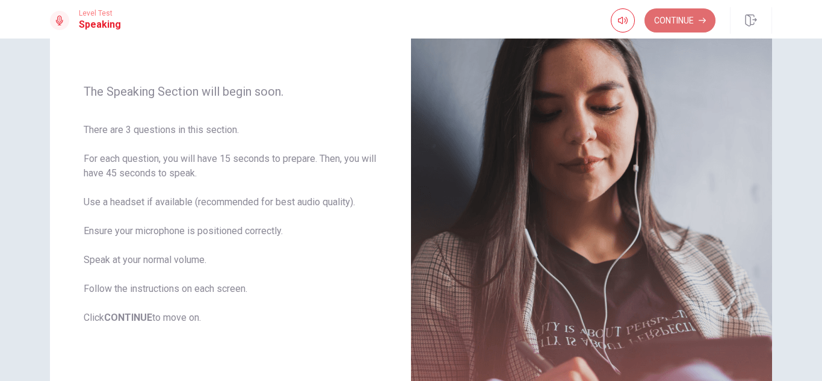
click at [702, 21] on icon "button" at bounding box center [702, 20] width 7 height 7
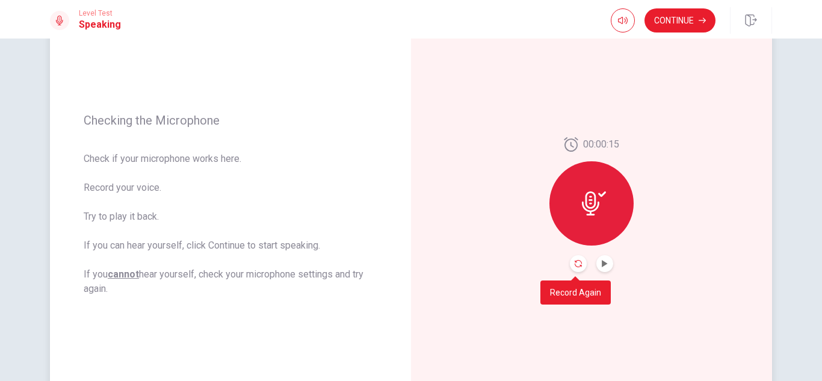
click at [575, 262] on icon "Record Again" at bounding box center [578, 263] width 7 height 7
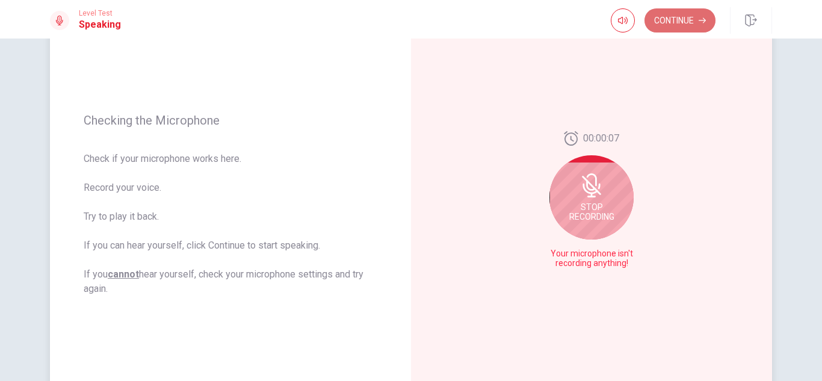
click at [676, 17] on button "Continue" at bounding box center [679, 20] width 71 height 24
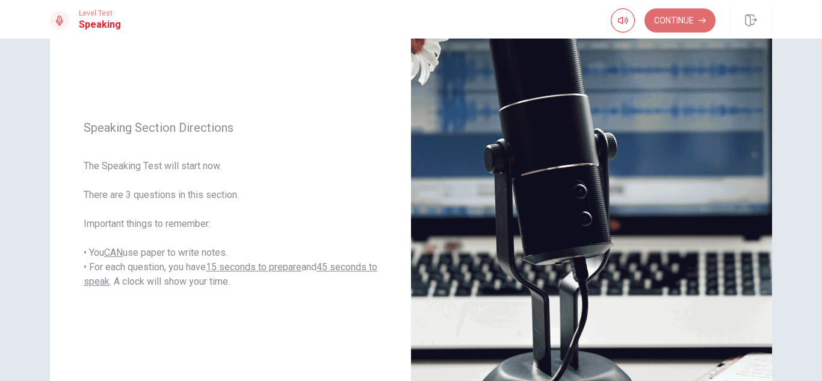
click at [676, 17] on button "Continue" at bounding box center [679, 20] width 71 height 24
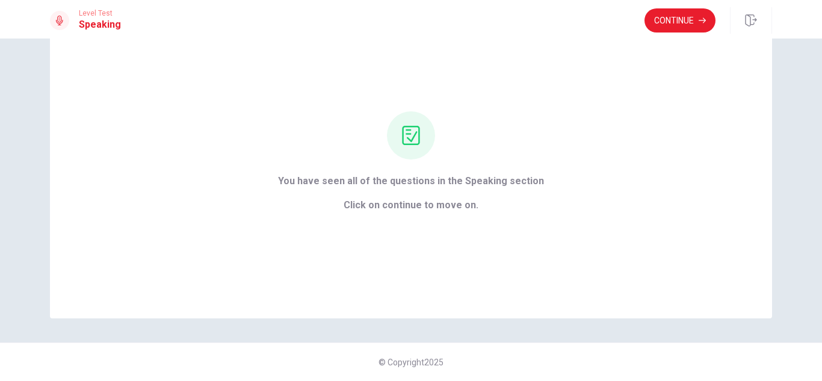
scroll to position [57, 0]
click at [676, 17] on button "Continue" at bounding box center [679, 20] width 71 height 24
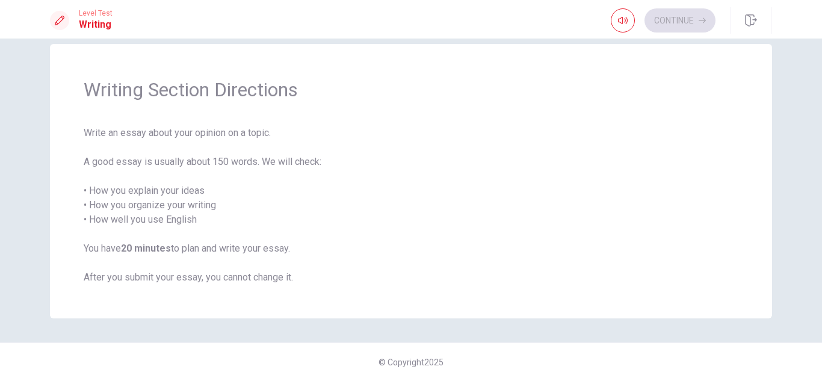
scroll to position [19, 0]
click at [676, 17] on button "Continue" at bounding box center [679, 20] width 71 height 24
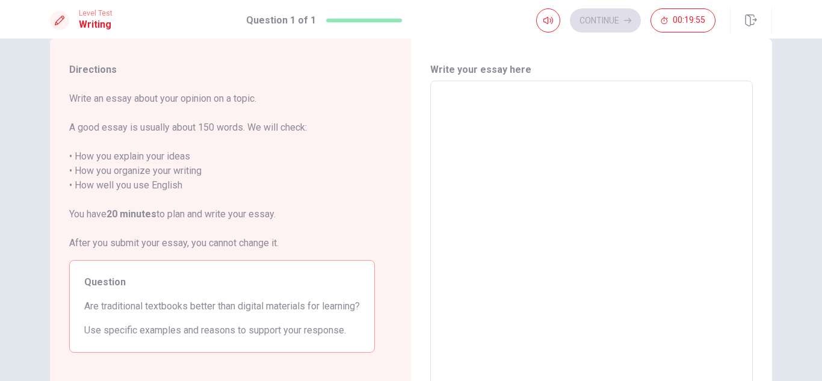
scroll to position [0, 0]
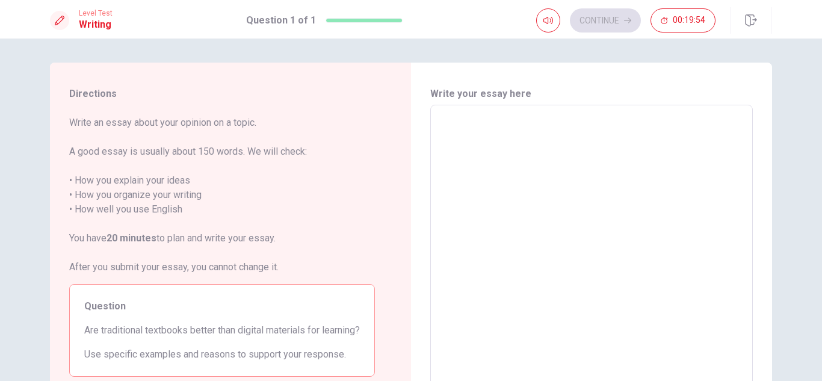
click at [553, 158] on textarea at bounding box center [592, 271] width 306 height 313
type textarea "e"
type textarea "x"
type textarea "E"
click at [553, 158] on textarea "e" at bounding box center [592, 271] width 306 height 313
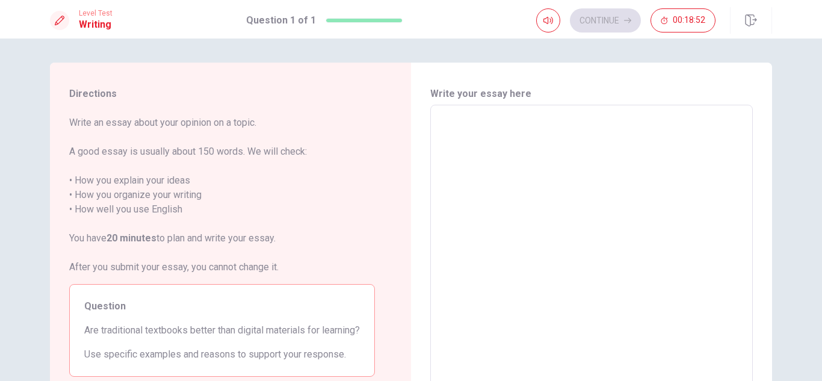
click at [607, 116] on textarea "e" at bounding box center [592, 271] width 306 height 313
click at [508, 161] on textarea "e" at bounding box center [592, 271] width 306 height 313
type textarea "x"
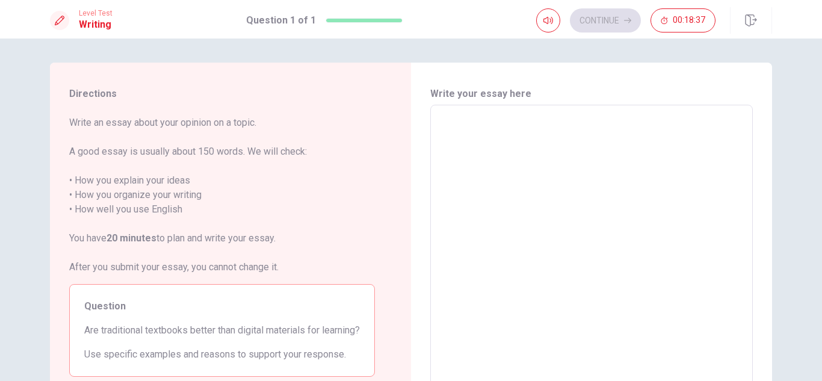
type textarea "E"
type textarea "x"
type textarea "Es"
type textarea "x"
type textarea "Ess"
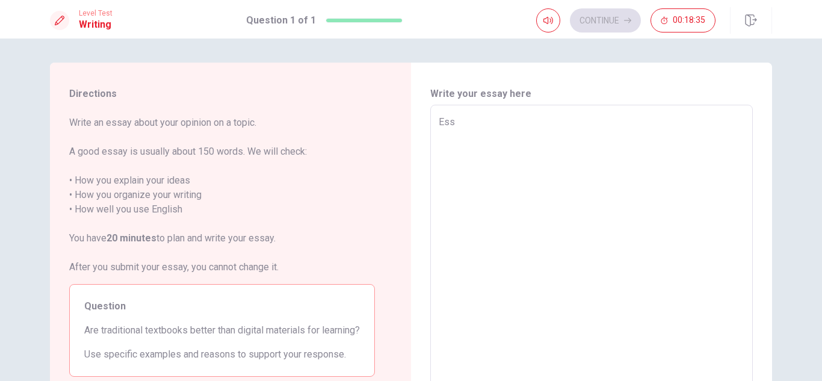
type textarea "x"
type textarea "Essa"
type textarea "x"
type textarea "Essay"
type textarea "x"
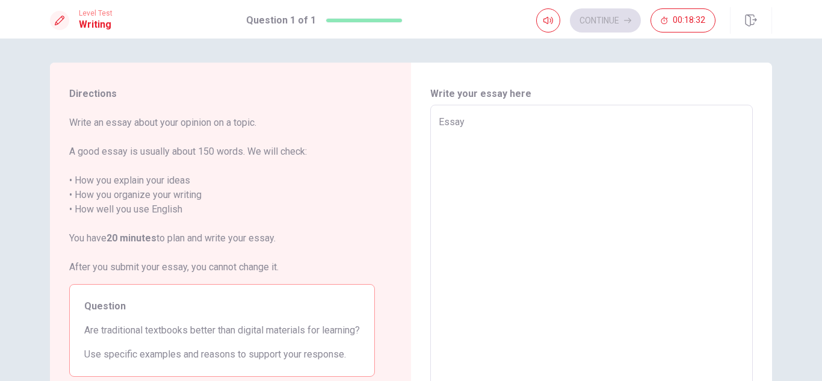
type textarea "Essay;"
type textarea "x"
type textarea "Essay"
type textarea "x"
type textarea "Essay:"
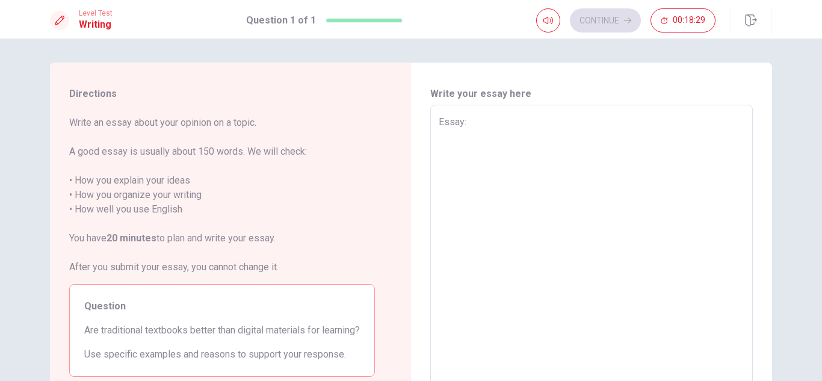
type textarea "x"
type textarea "Essay:"
type textarea "x"
type textarea "Essay: S"
type textarea "x"
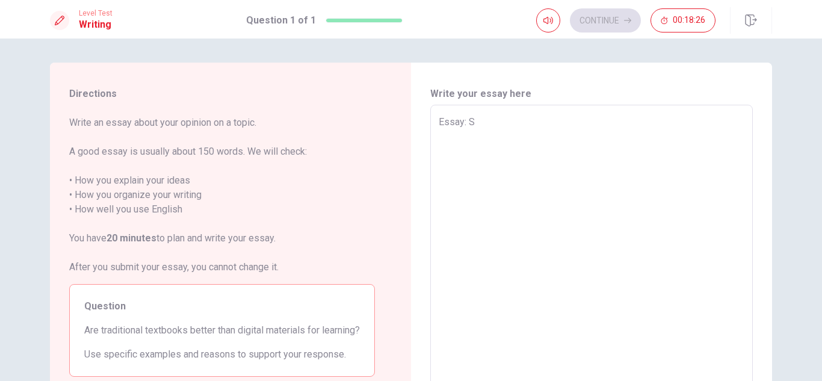
type textarea "Essay: Sh"
type textarea "x"
type textarea "Essay: Shouldoohhk"
type textarea "x"
type textarea "Essay: Shouldoohhk"
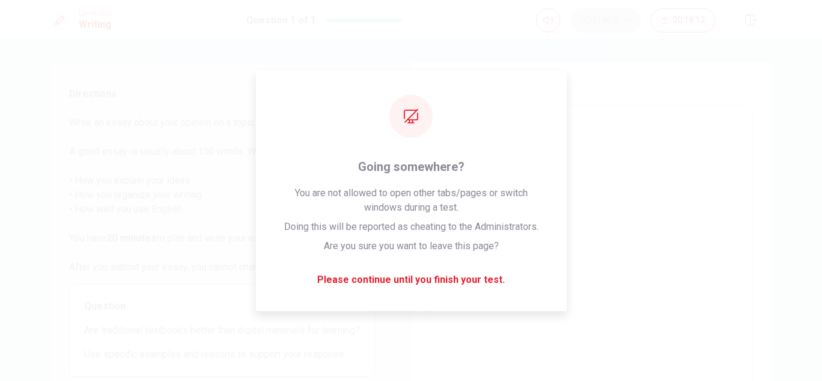
click at [538, 125] on textarea "Essay: Shouldoohhk" at bounding box center [592, 271] width 306 height 313
click at [539, 124] on textarea "Essay: Shouldoohhk" at bounding box center [592, 271] width 306 height 313
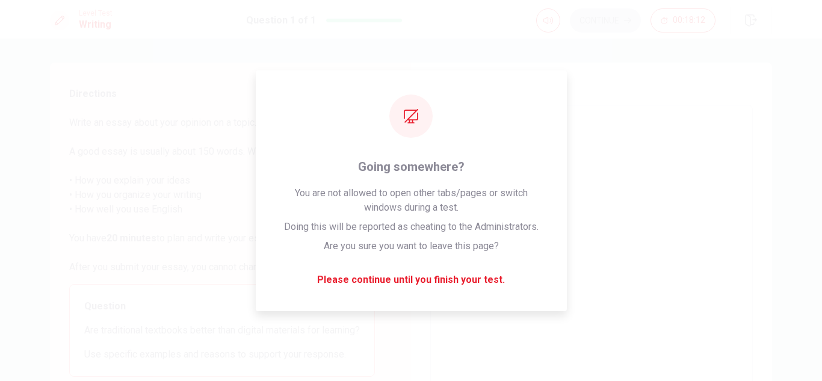
click at [539, 124] on textarea "Essay: Shouldoohhk" at bounding box center [592, 271] width 306 height 313
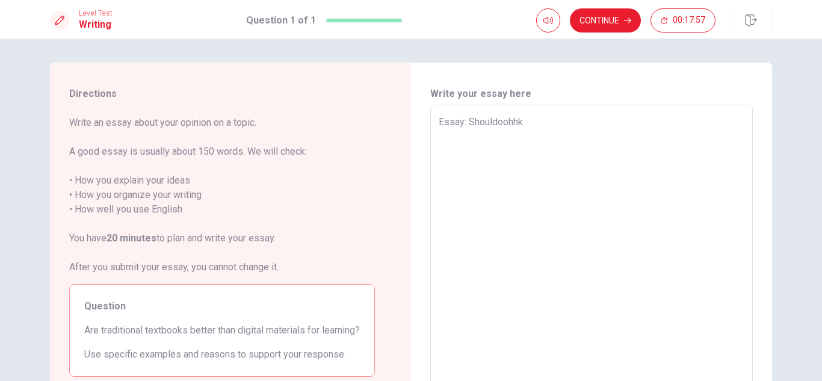
click at [533, 134] on textarea "Essay: Shouldoohhk" at bounding box center [592, 271] width 306 height 313
type textarea "x"
type textarea "Essay: Shouldoohh"
type textarea "x"
type textarea "Essay: Shouldooh"
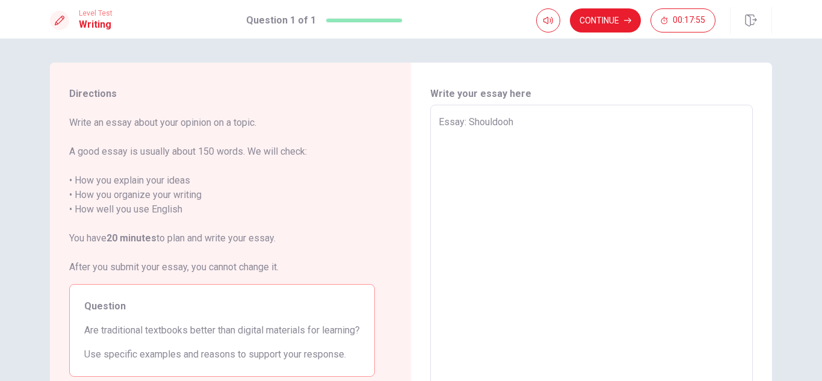
type textarea "x"
type textarea "Essay: Shouldoo"
type textarea "x"
type textarea "Essay: Shouldo"
type textarea "x"
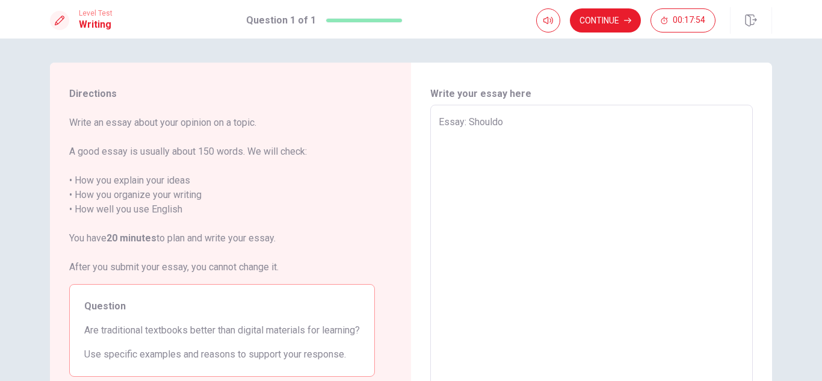
type textarea "Essay: Should"
type textarea "x"
type textarea "Essay: Should"
type textarea "x"
type textarea "Essay: Should P"
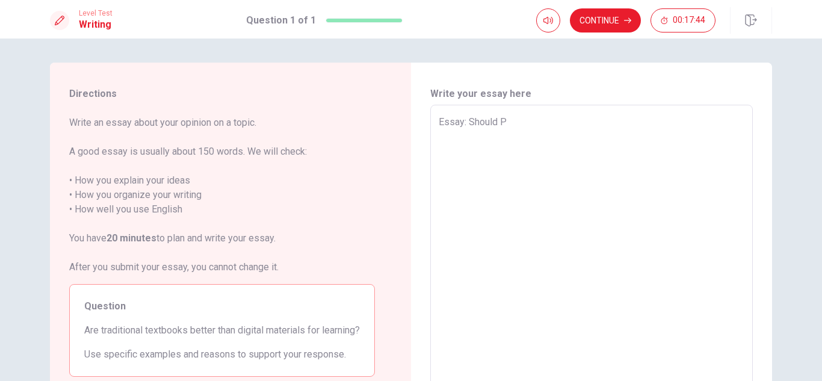
type textarea "x"
type textarea "Essay: Should Pe"
type textarea "x"
type textarea "Essay: Should Pee"
type textarea "x"
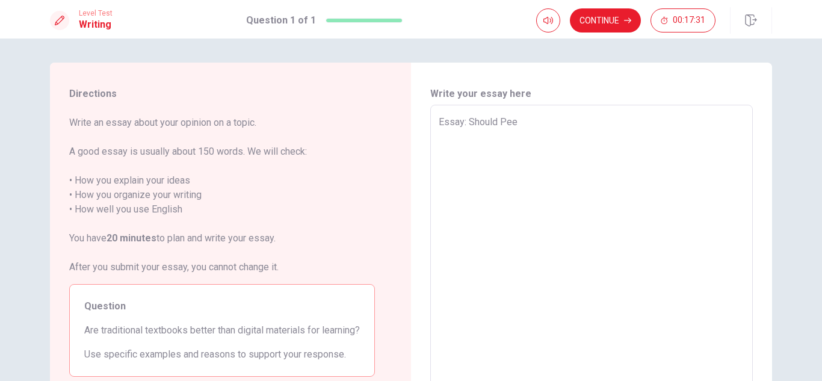
type textarea "Essay: Should Pe"
type textarea "x"
type textarea "Essay: Should Peo"
type textarea "x"
type textarea "Essay: Should Peop"
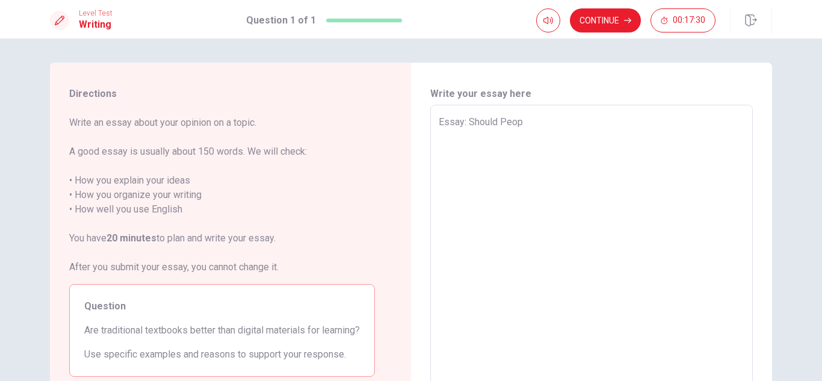
type textarea "x"
type textarea "Essay: Should Peopl"
type textarea "x"
type textarea "Essay: Should People"
type textarea "x"
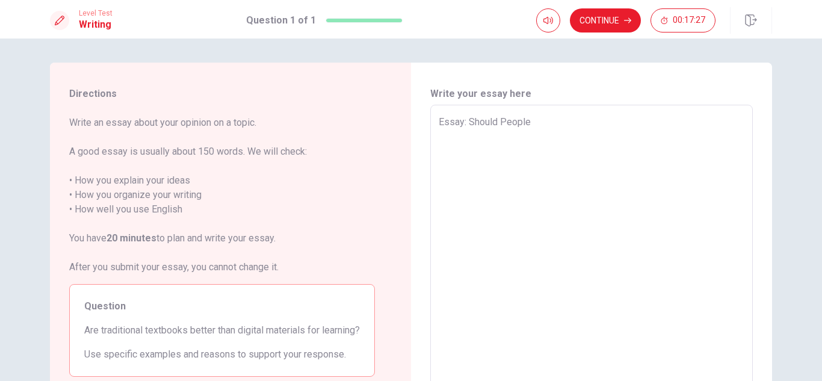
type textarea "Essay: Should People"
type textarea "x"
type textarea "Essay: Should People c"
type textarea "x"
type textarea "Essay: Should People ch"
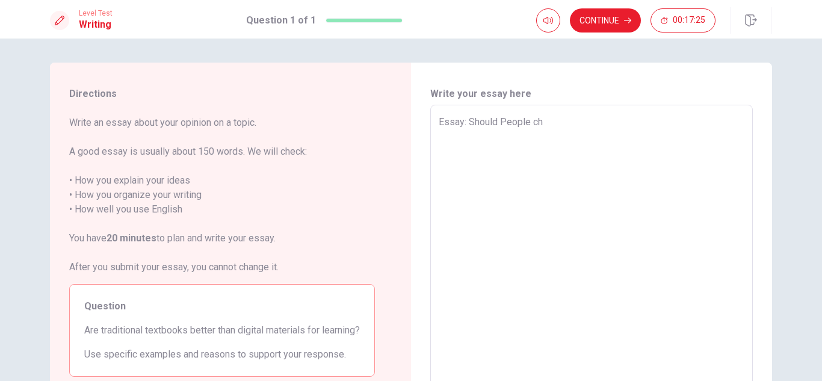
type textarea "x"
type textarea "Essay: Should People c"
type textarea "x"
type textarea "Essay: Should People"
type textarea "x"
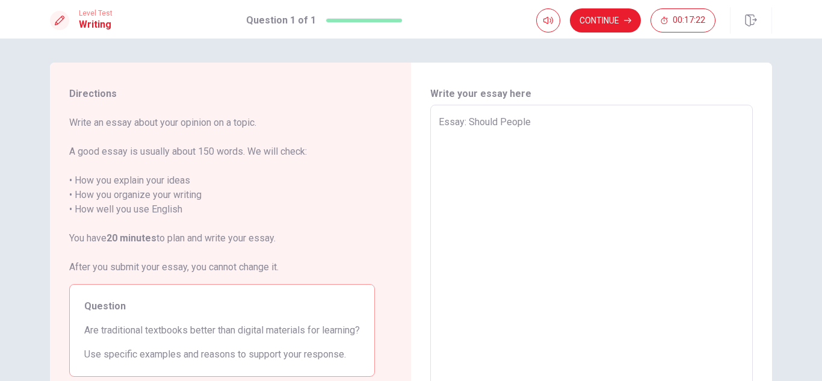
type textarea "Essay: Should People C"
type textarea "x"
type textarea "Essay: Should People Ch"
type textarea "x"
type textarea "Essay: Should People Cho"
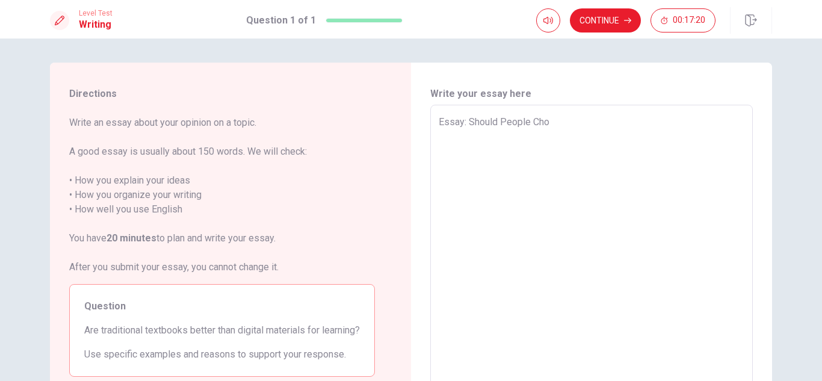
type textarea "x"
type textarea "Essay: Should People Choo"
type textarea "x"
type textarea "Essay: Should People Choos"
type textarea "x"
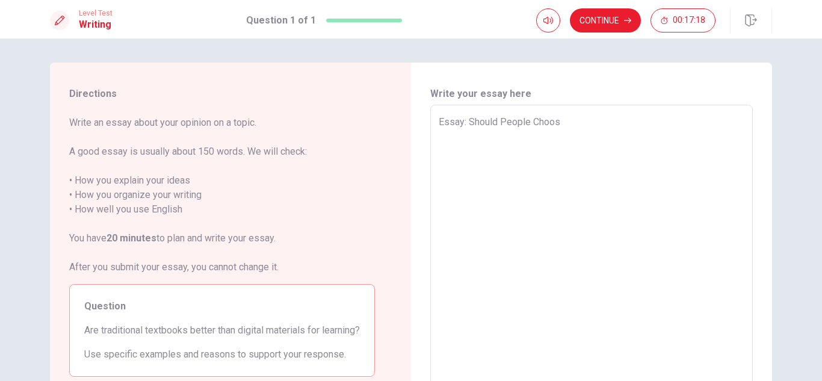
type textarea "Essay: Should People Choose"
type textarea "x"
type textarea "Essay: Should People Choose"
type textarea "x"
type textarea "Essay: Should People Choose"
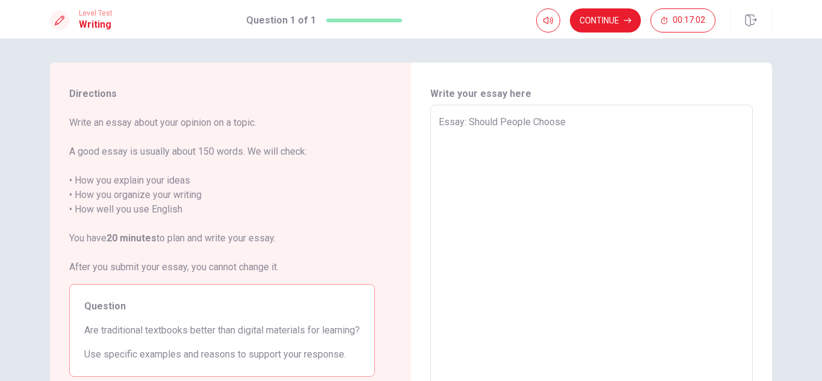
type textarea "x"
type textarea "Essay: Should People Choose W"
type textarea "x"
type textarea "Essay: Should People Choose Wh"
type textarea "x"
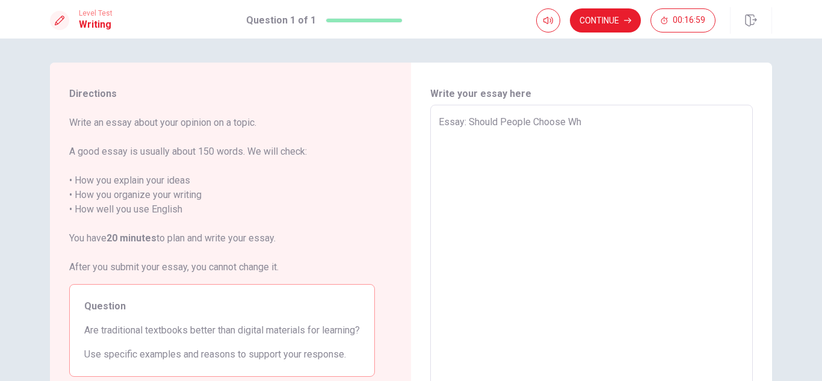
type textarea "Essay: Should People Choose Whe"
type textarea "x"
type textarea "Essay: Should People Choose When"
type textarea "x"
type textarea "Essay: Should People Choose When"
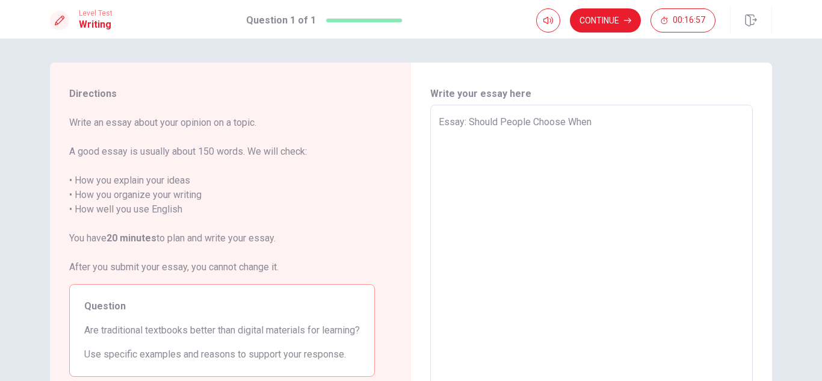
type textarea "x"
type textarea "Essay: Should People Choose When t"
type textarea "x"
type textarea "Essay: Should People Choose When to"
type textarea "x"
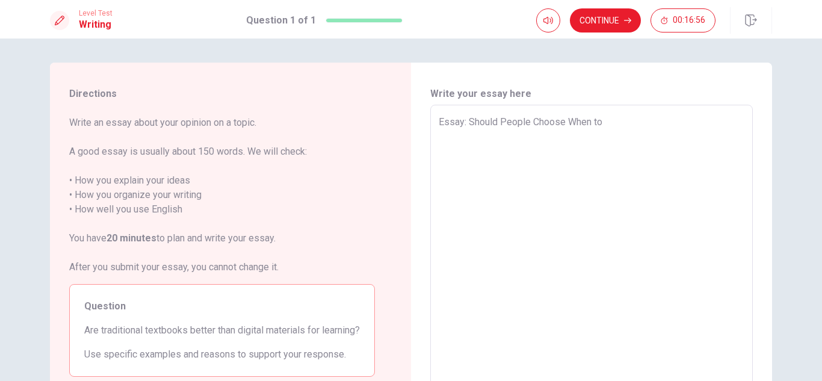
type textarea "Essay: Should People Choose When to"
type textarea "x"
type textarea "Essay: Should People Choose When to F"
type textarea "x"
type textarea "Essay: Should People Choose When to Fi"
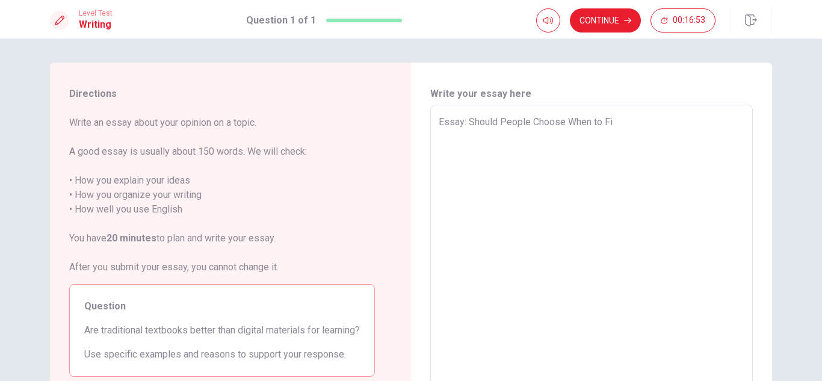
type textarea "x"
type textarea "Essay: Should People Choose When to Fis"
type textarea "x"
type textarea "Essay: Should People Choose When to Fisi"
type textarea "x"
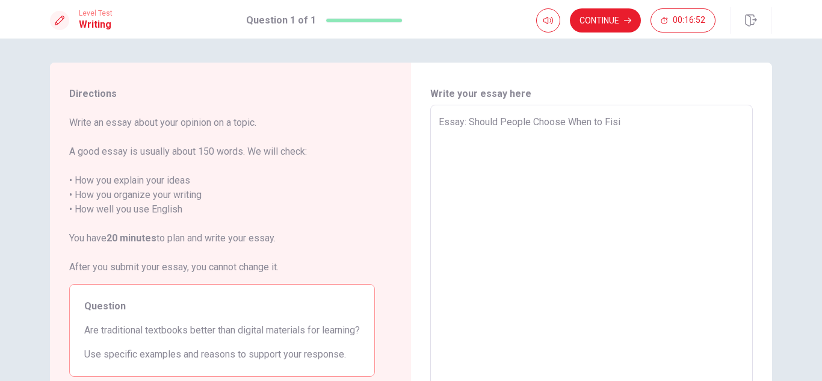
type textarea "Essay: Should People Choose When to Fisis"
type textarea "x"
type textarea "Essay: Should People Choose When to Fis"
click at [622, 127] on textarea "Essay: Should People Choose When to Fisis" at bounding box center [592, 271] width 306 height 313
type textarea "x"
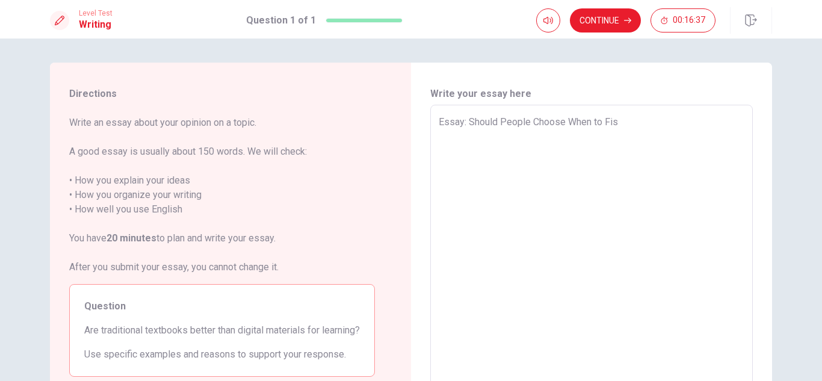
type textarea "Essay: Should People Choose When to Fi"
type textarea "x"
type textarea "Essay: Should People Choose When to Fin"
type textarea "x"
type textarea "Essay: Should People Choose When to Fini"
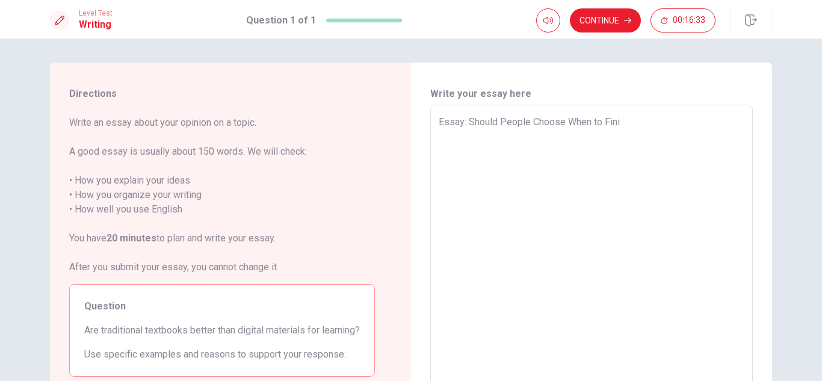
type textarea "x"
type textarea "Essay: Should People Choose When to Finis"
type textarea "x"
type textarea "Essay: Should People Choose When to Finish"
type textarea "x"
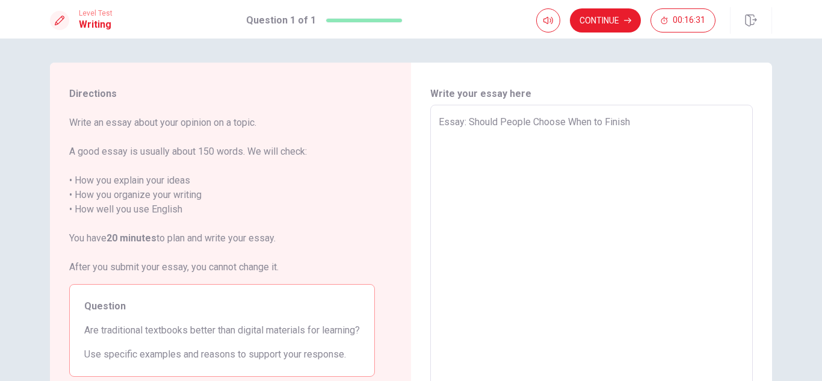
type textarea "Essay: Should People Choose When to Finish"
type textarea "x"
type textarea "Essay: Should People Choose When to Finish T"
type textarea "x"
type textarea "Essay: Should People Choose When to Finish Th"
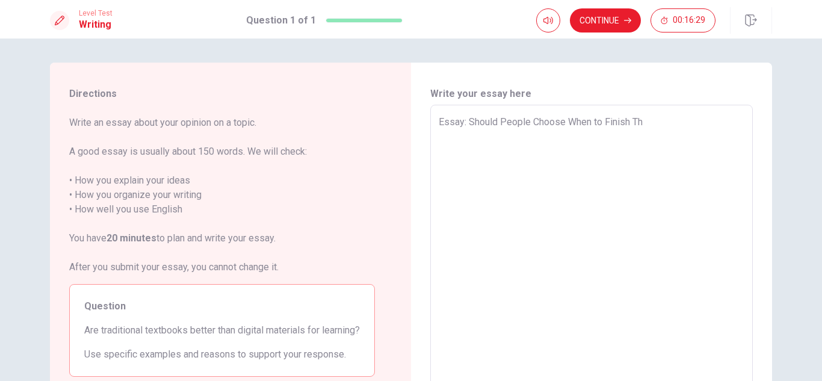
type textarea "x"
type textarea "Essay: Should People Choose When to Finish The"
type textarea "x"
type textarea "Essay: Should People Choose When to Finish Thei"
type textarea "x"
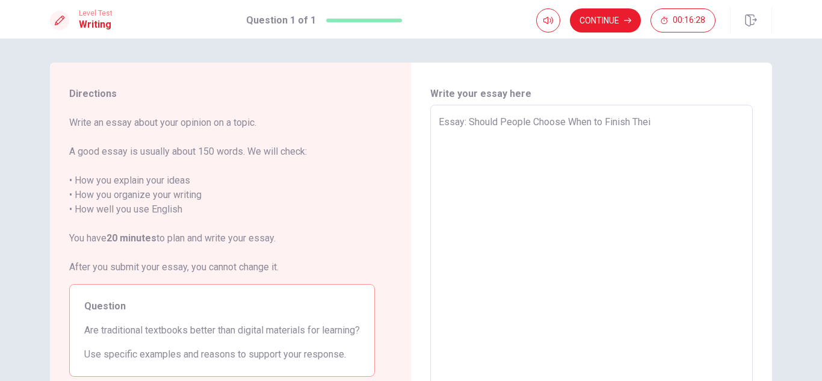
type textarea "Essay: Should People Choose When to Finish Their"
type textarea "x"
type textarea "Essay: Should People Choose When to Finish Their"
type textarea "x"
click at [665, 125] on textarea "Essay: Should People Choose When to Finish Their" at bounding box center [592, 271] width 306 height 313
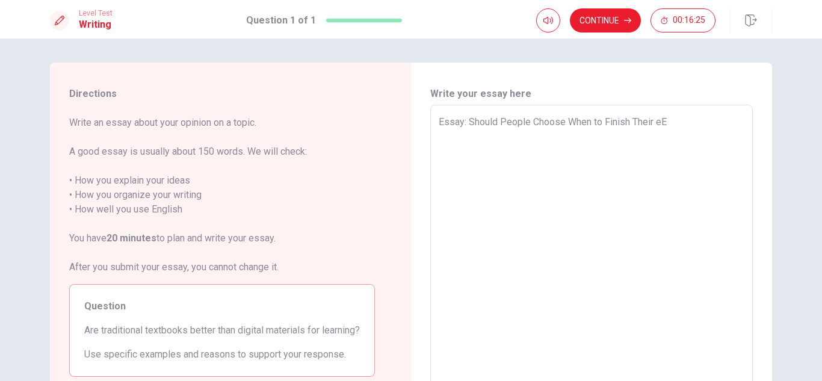
type textarea "Essay: Should People Choose When to Finish Their e"
type textarea "x"
type textarea "Essay: Should People Choose When to Finish Their"
type textarea "x"
type textarea "Essay: Should People Choose When to Finish Their E"
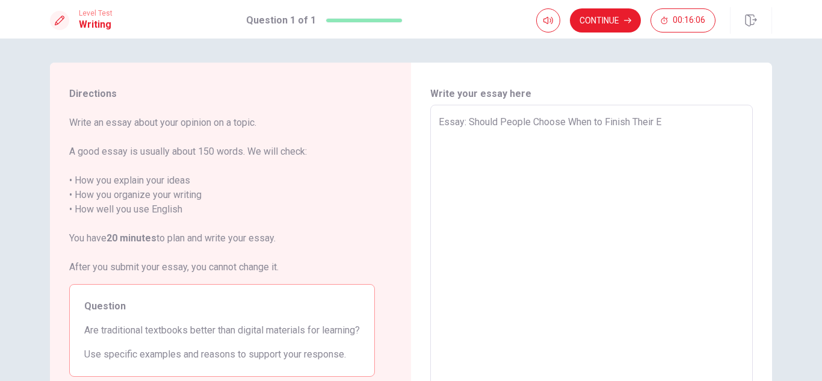
type textarea "x"
type textarea "Essay: Should People Choose When to Finish Their Ed"
type textarea "x"
type textarea "Essay: Should People Choose When to Finish Their Edu"
type textarea "x"
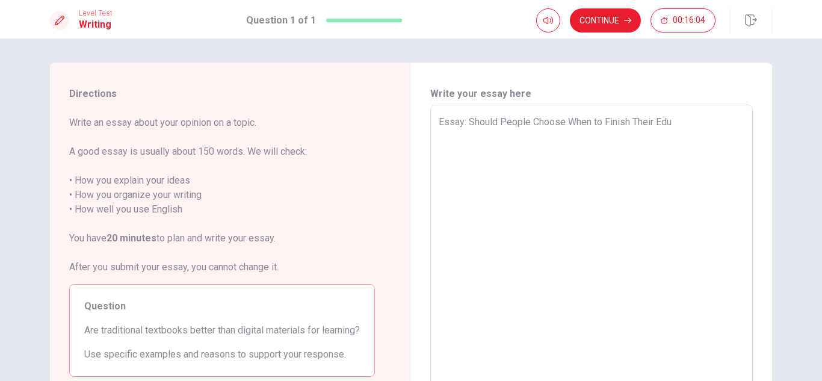
type textarea "Essay: Should People Choose When to Finish Their Educ"
type textarea "x"
type textarea "Essay: Should People Choose When to Finish Their Educa"
type textarea "x"
type textarea "Essay: Should People Choose When to Finish Their Educat"
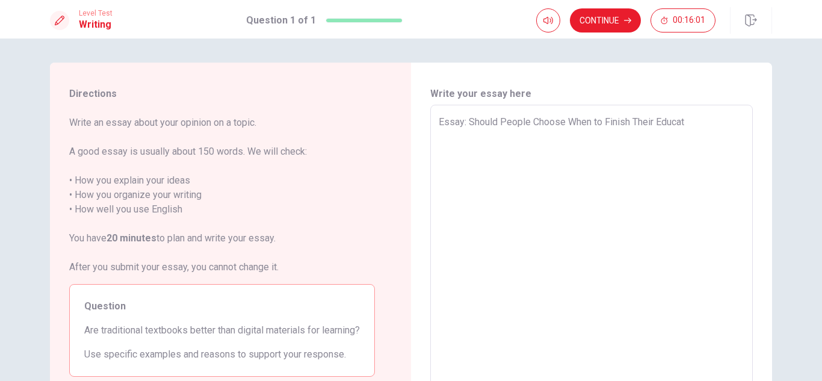
type textarea "x"
type textarea "Essay: Should People Choose When to Finish Their Educati"
type textarea "x"
type textarea "Essay: Should People Choose When to Finish Their Educatio"
type textarea "x"
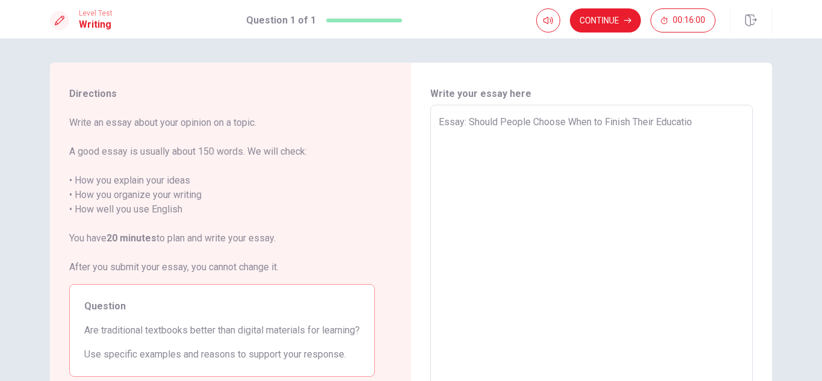
type textarea "Essay: Should People Choose When to Finish Their Education"
type textarea "x"
type textarea "Essay: Should People Choose When to Finish Their EducationÉÉÉÉÉ"
type textarea "x"
type textarea "Essay: Should People Choose When to Finish Their EducationÉÉÉÉ"
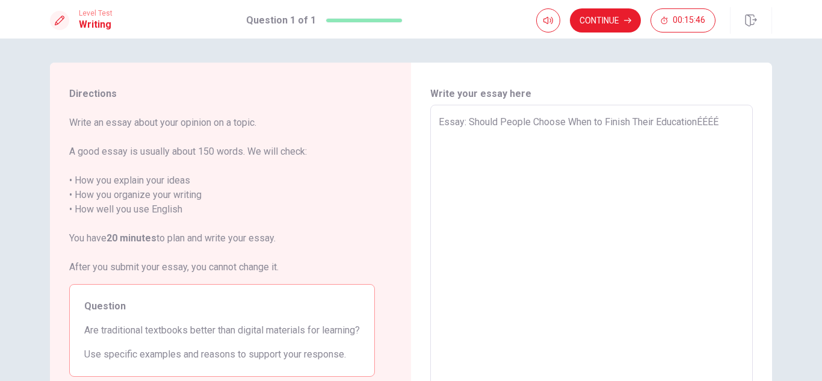
type textarea "x"
type textarea "Essay: Should People Choose When to Finish Their EducationÉÉÉ"
type textarea "x"
type textarea "Essay: Should People Choose When to Finish Their EducationÉÉ"
type textarea "x"
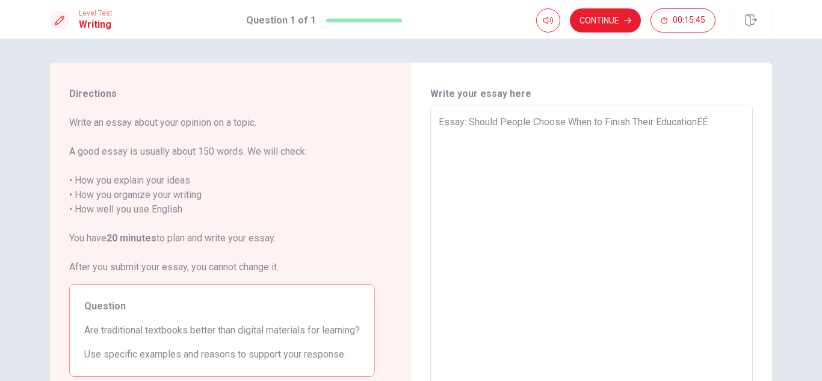
type textarea "Essay: Should People Choose When to Finish Their EducationÉ"
type textarea "x"
type textarea "Essay: Should People Choose When to Finish Their Education"
type textarea "x"
type textarea "Essay: Should People Choose When to Finish Their Educationé"
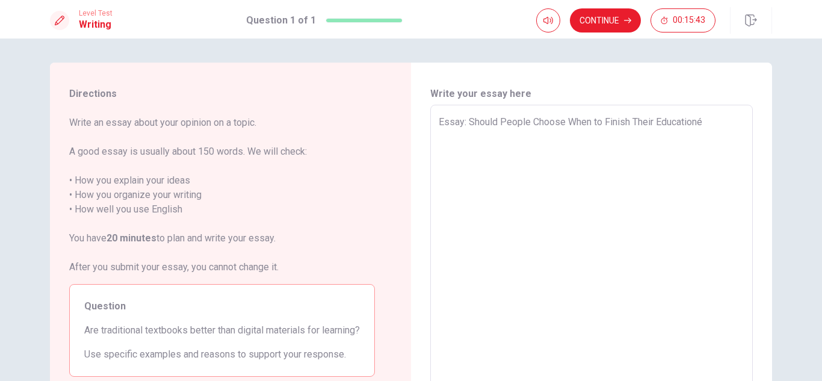
type textarea "x"
type textarea "Essay: Should People Choose When to Finish Their Education"
type textarea "x"
type textarea "Essay: Should People Choose When to Finish Their EducationÉ"
type textarea "x"
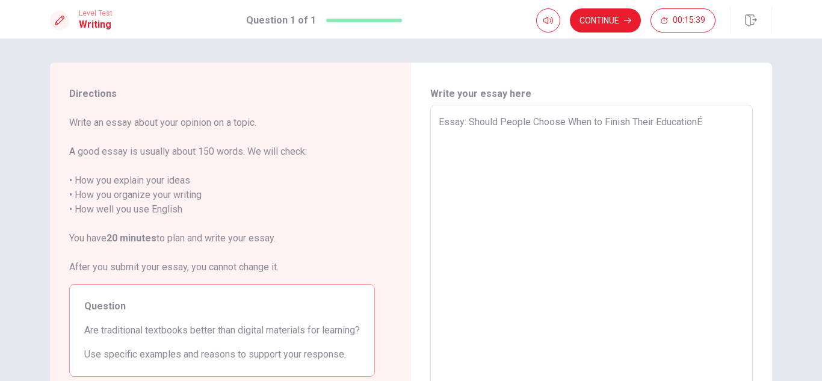
type textarea "Essay: Should People Choose When to Finish Their Education"
type textarea "x"
type textarea "Essay: Should People Choose When to Finish Their Educationé"
type textarea "x"
type textarea "Essay: Should People Choose When to Finish Their Educationéé"
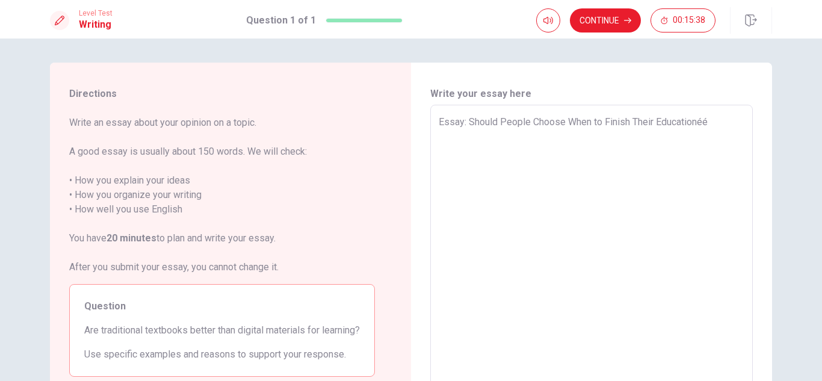
type textarea "x"
type textarea "Essay: Should People Choose When to Finish Their Educationééé"
type textarea "x"
type textarea "Essay: Should People Choose When to Finish Their Educationéééé"
type textarea "x"
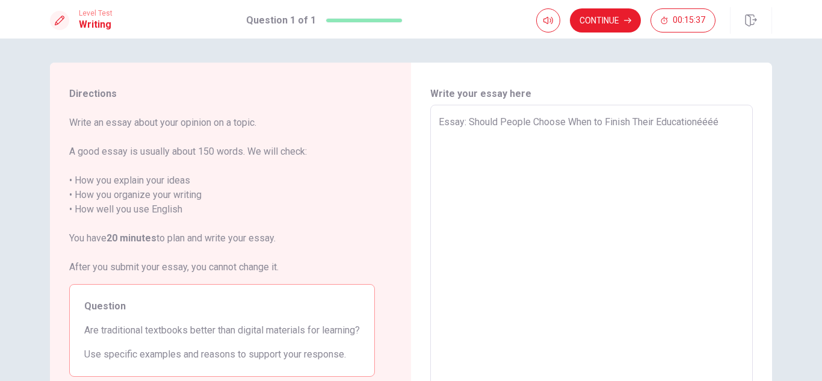
type textarea "Essay: Should People Choose When to Finish Their Educationééé"
type textarea "x"
type textarea "Essay: Should People Choose When to Finish Their Educationéé"
type textarea "x"
type textarea "Essay: Should People Choose When to Finish Their Educationé"
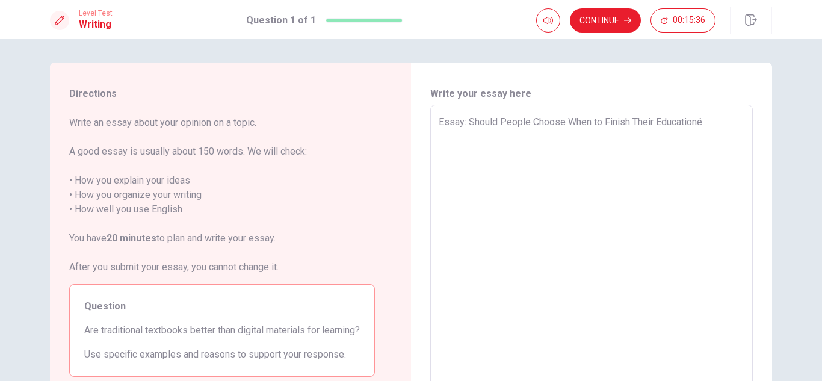
type textarea "x"
type textarea "Essay: Should People Choose When to Finish Their Education"
type textarea "x"
type textarea "Essay: Should People Choose When to Finish Their Education?l"
click at [713, 128] on textarea "Essay: Should People Choose When to Finish Their Education?l" at bounding box center [592, 271] width 306 height 313
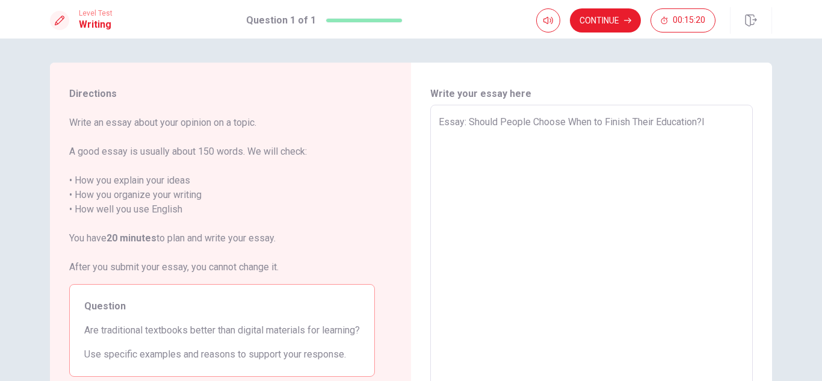
type textarea "x"
type textarea "Essay: Should People Choose When to Finish Their Education?"
type textarea "x"
type textarea "Essay: Should People Choose When to Finish Their Education?"
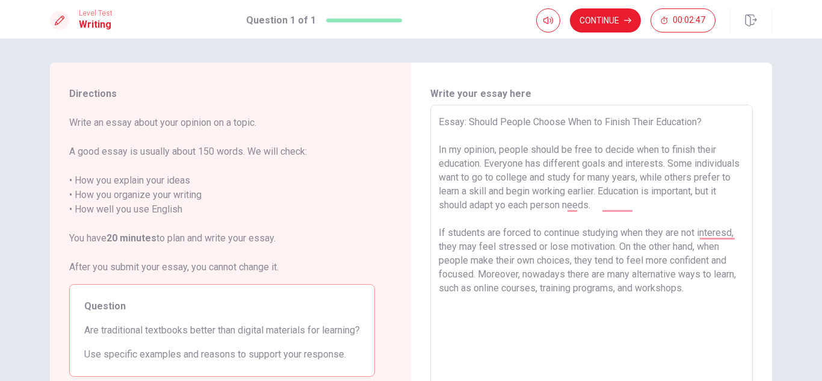
click at [718, 292] on textarea "Essay: Should People Choose When to Finish Their Education? In my opinion, peop…" at bounding box center [592, 271] width 306 height 313
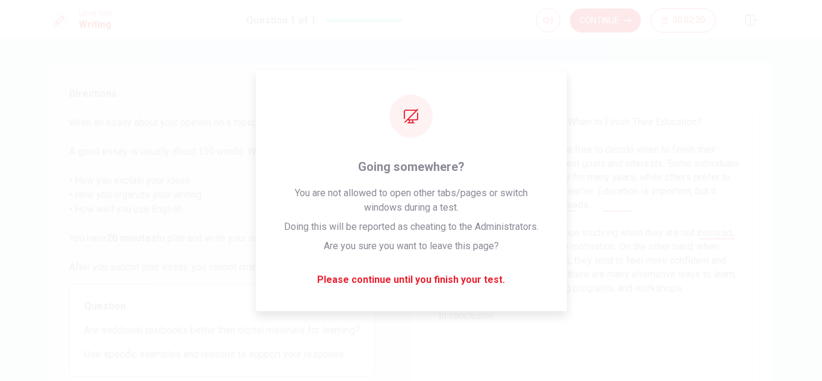
click at [598, 217] on textarea "Essay: Should People Choose When to Finish Their Education? In my opinion, peop…" at bounding box center [592, 271] width 306 height 313
click at [688, 214] on textarea "Essay: Should People Choose When to Finish Their Education? In my opinion, peop…" at bounding box center [592, 271] width 306 height 313
click at [698, 61] on div "Directions Write an essay about your opinion on a topic. A good essay is usuall…" at bounding box center [411, 210] width 822 height 342
click at [663, 159] on textarea "Essay: Should People Choose When to Finish Their Education? In my opinion, peop…" at bounding box center [592, 271] width 306 height 313
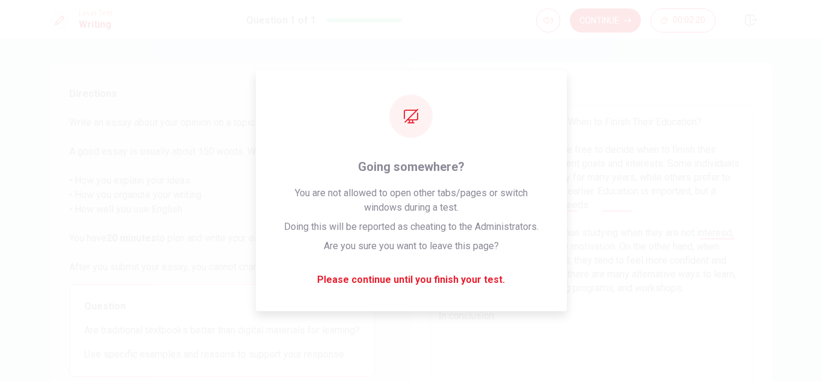
click at [663, 159] on textarea "Essay: Should People Choose When to Finish Their Education? In my opinion, peop…" at bounding box center [592, 271] width 306 height 313
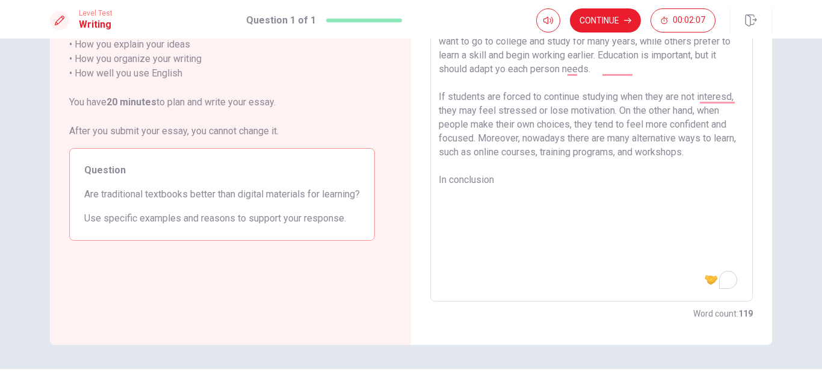
scroll to position [162, 0]
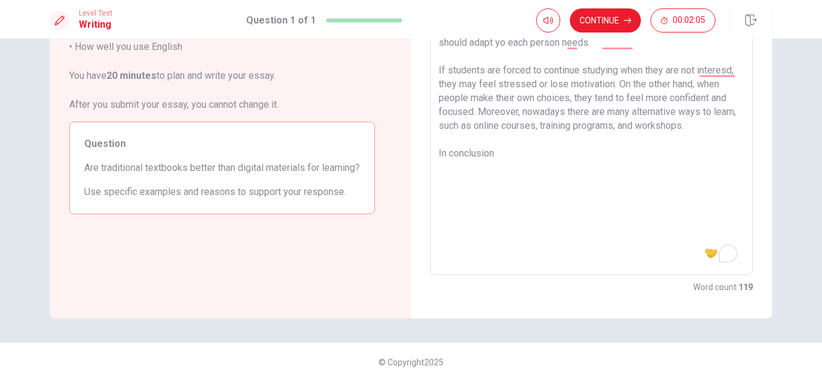
drag, startPoint x: 423, startPoint y: 309, endPoint x: 574, endPoint y: 167, distance: 206.9
click at [574, 167] on textarea "Essay: Should People Choose When to Finish Their Education? In my opinion, peop…" at bounding box center [592, 108] width 306 height 313
click at [530, 155] on textarea "Essay: Should People Choose When to Finish Their Education? In my opinion, peop…" at bounding box center [592, 108] width 306 height 313
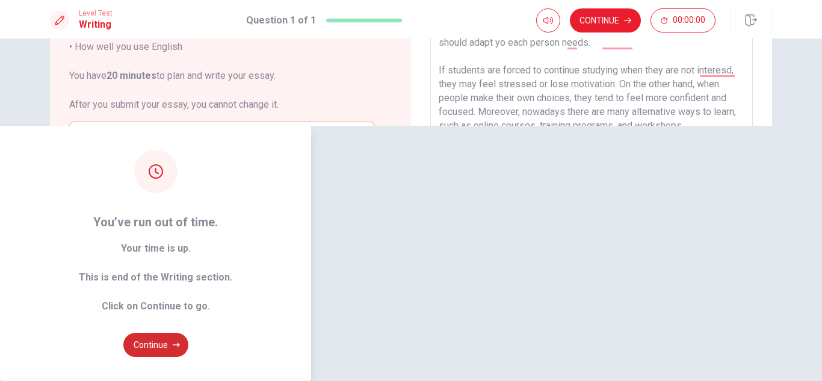
click at [188, 333] on button "Continue" at bounding box center [155, 345] width 65 height 24
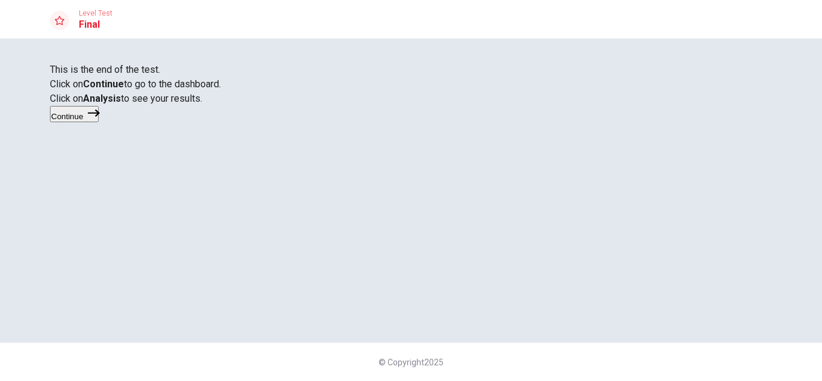
scroll to position [57, 0]
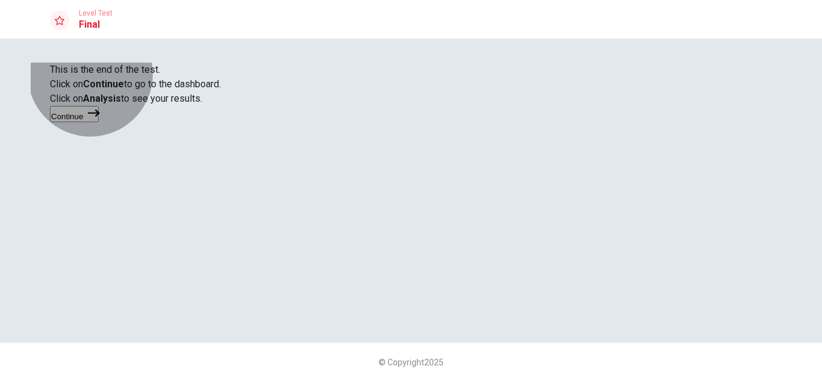
click at [100, 119] on icon "button" at bounding box center [94, 113] width 12 height 12
